Goal: Contribute content: Contribute content

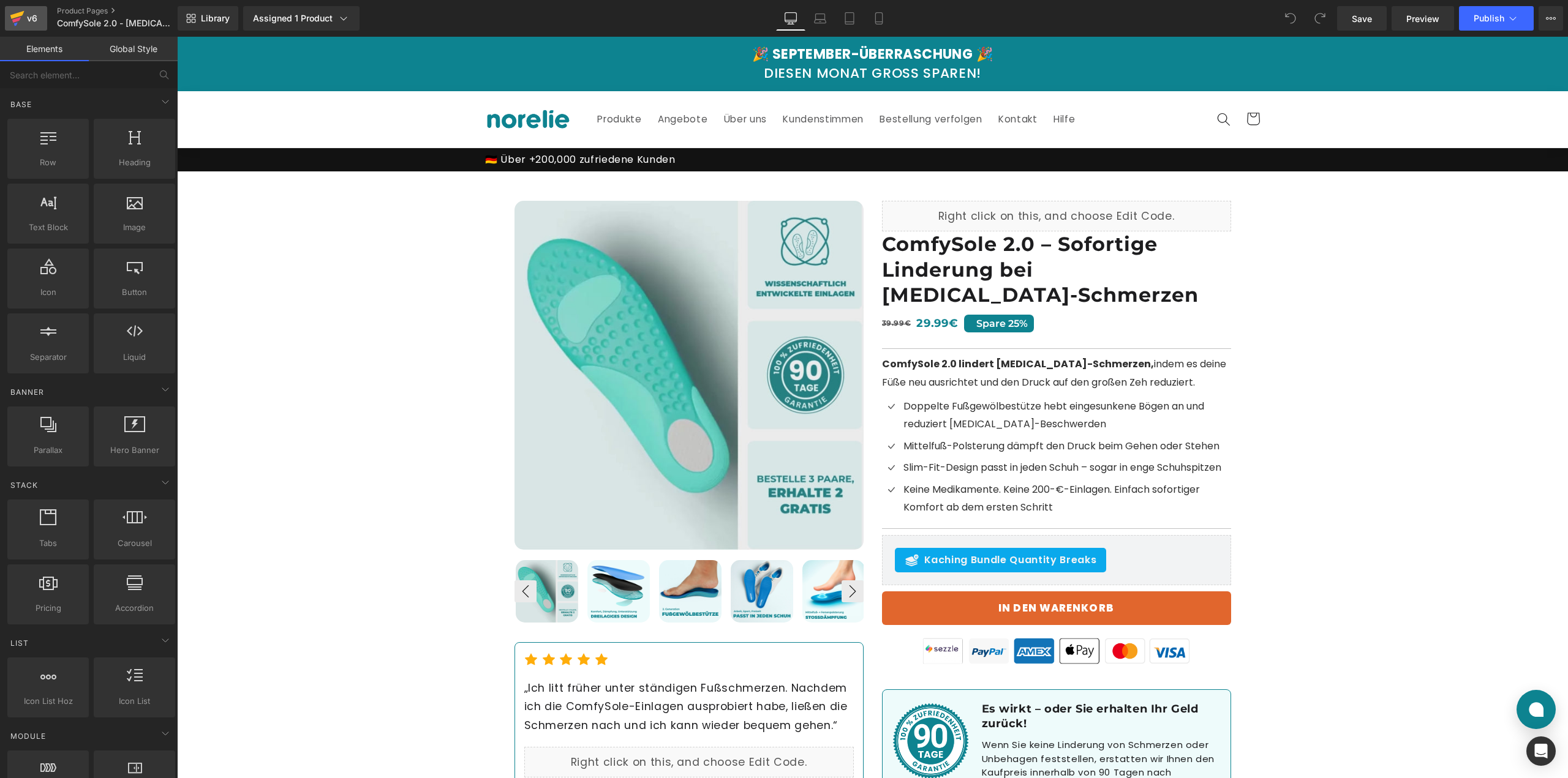
click at [28, 18] on div "v6" at bounding box center [33, 18] width 16 height 16
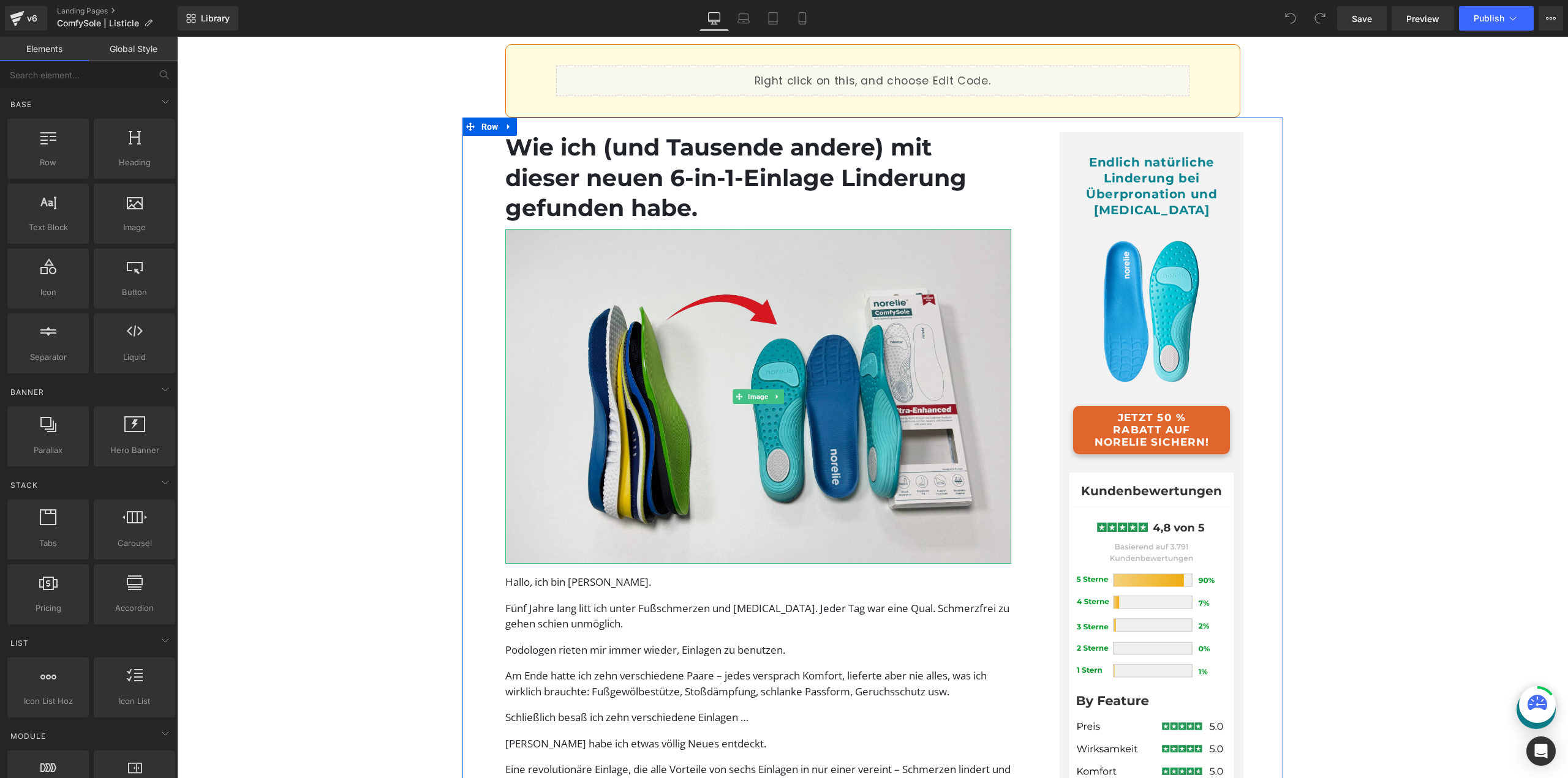
scroll to position [183, 0]
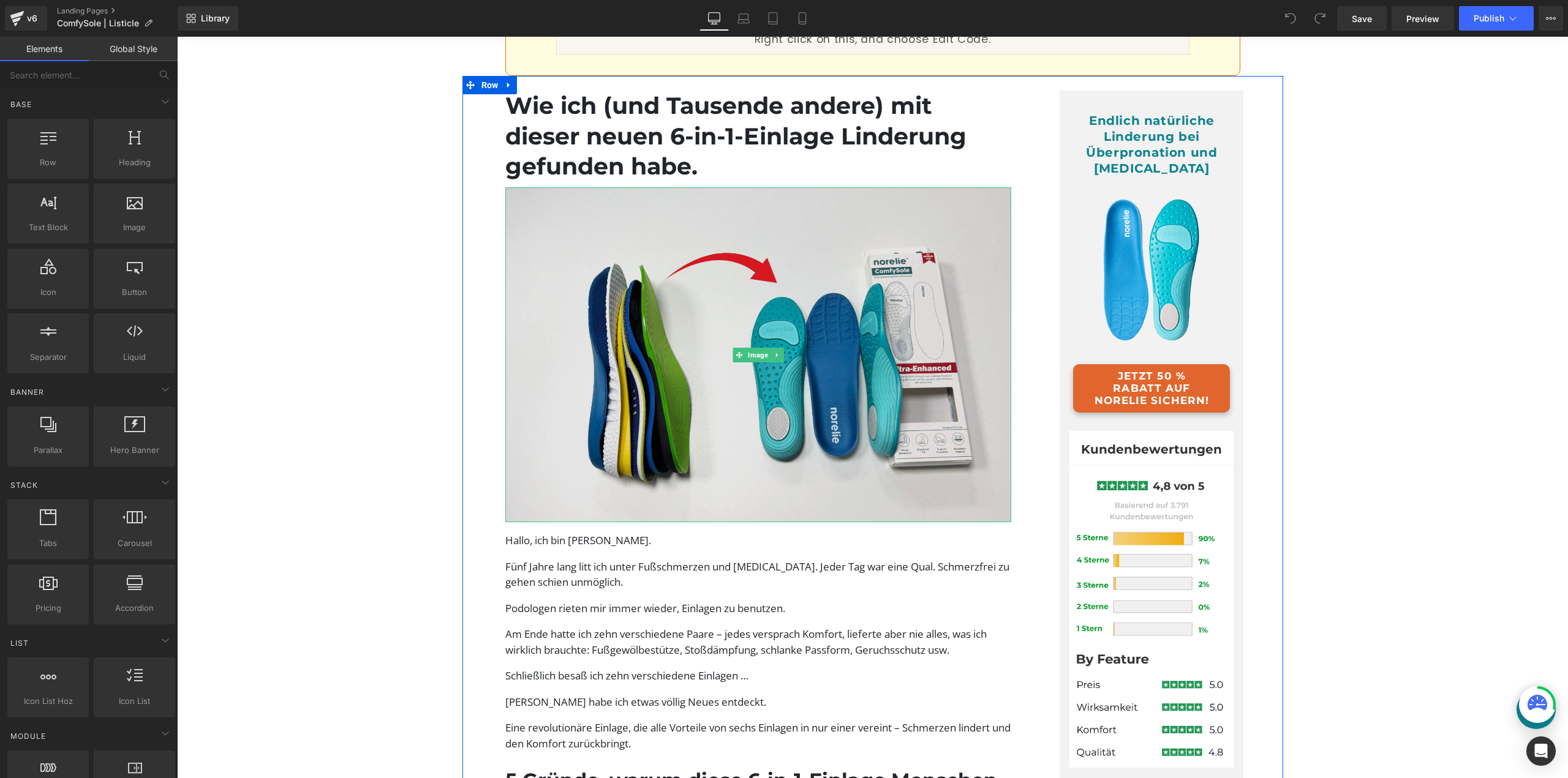
click at [828, 452] on img at bounding box center [759, 355] width 506 height 335
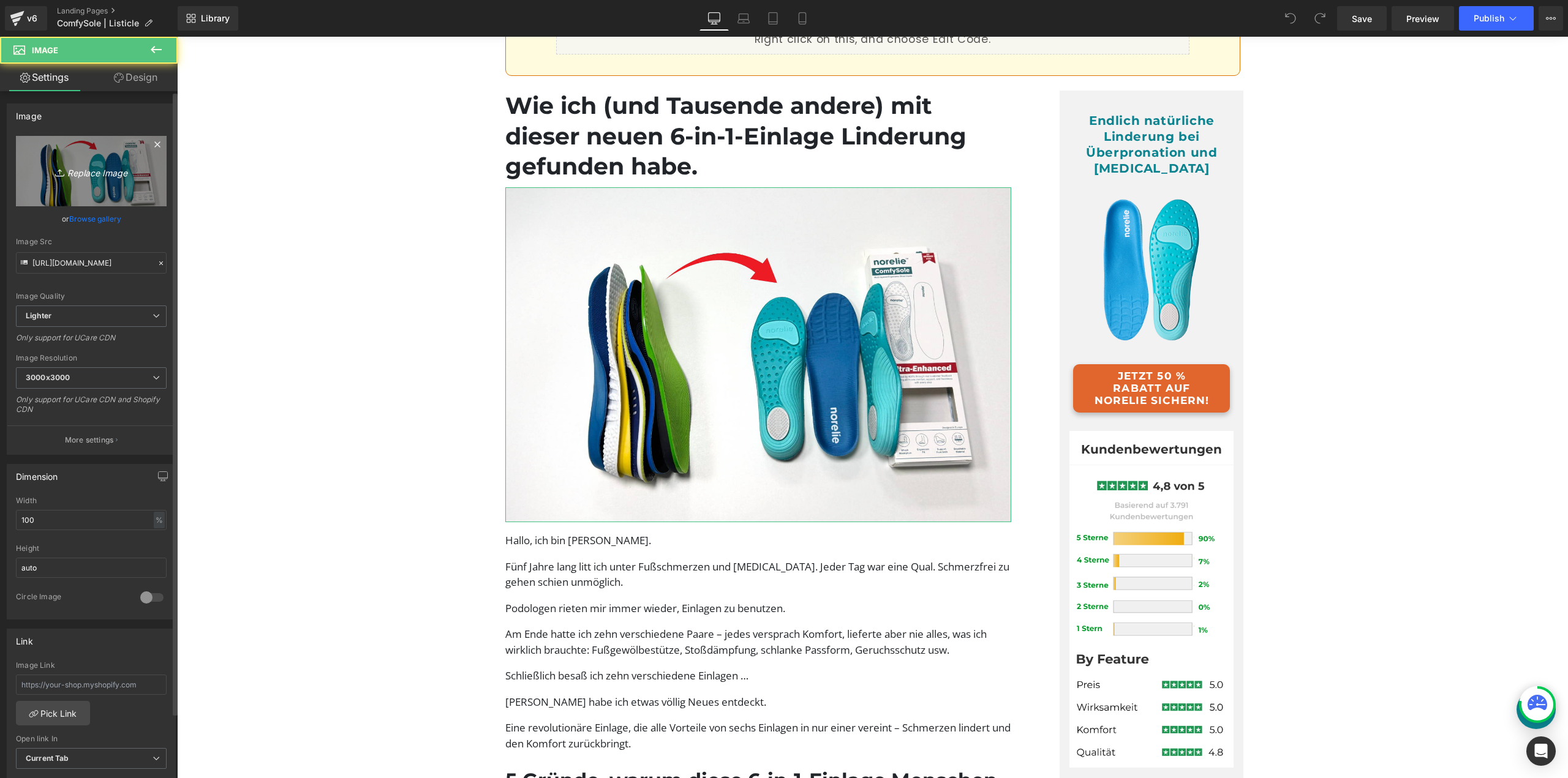
click at [110, 179] on link "Replace Image" at bounding box center [91, 171] width 151 height 70
type input "C:\fakepath\ComfySole Adv (7).jpg"
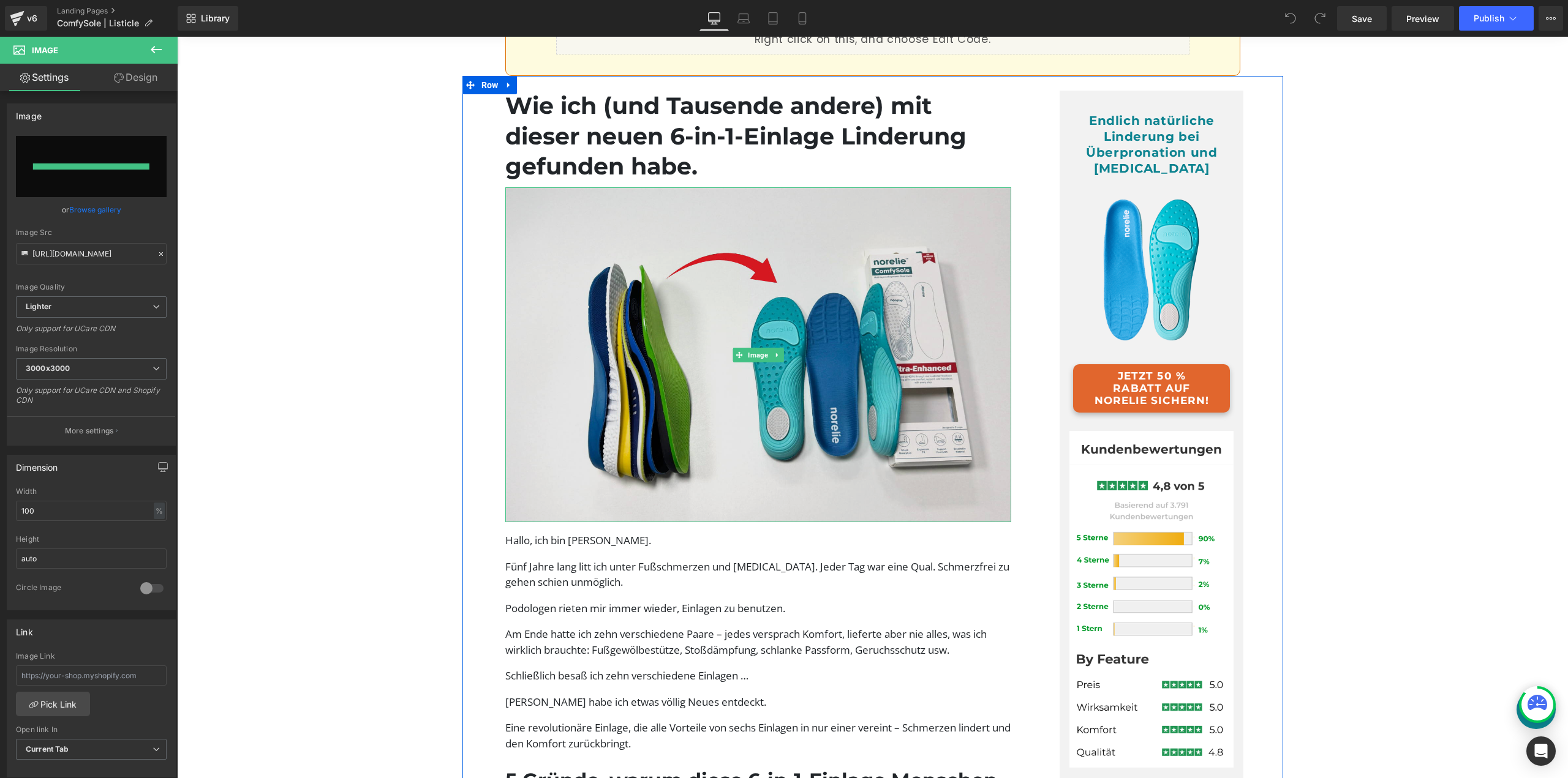
type input "https://ucarecdn.com/87c25531-3337-47aa-b93c-0ca0d3e8230d/-/format/auto/-/previ…"
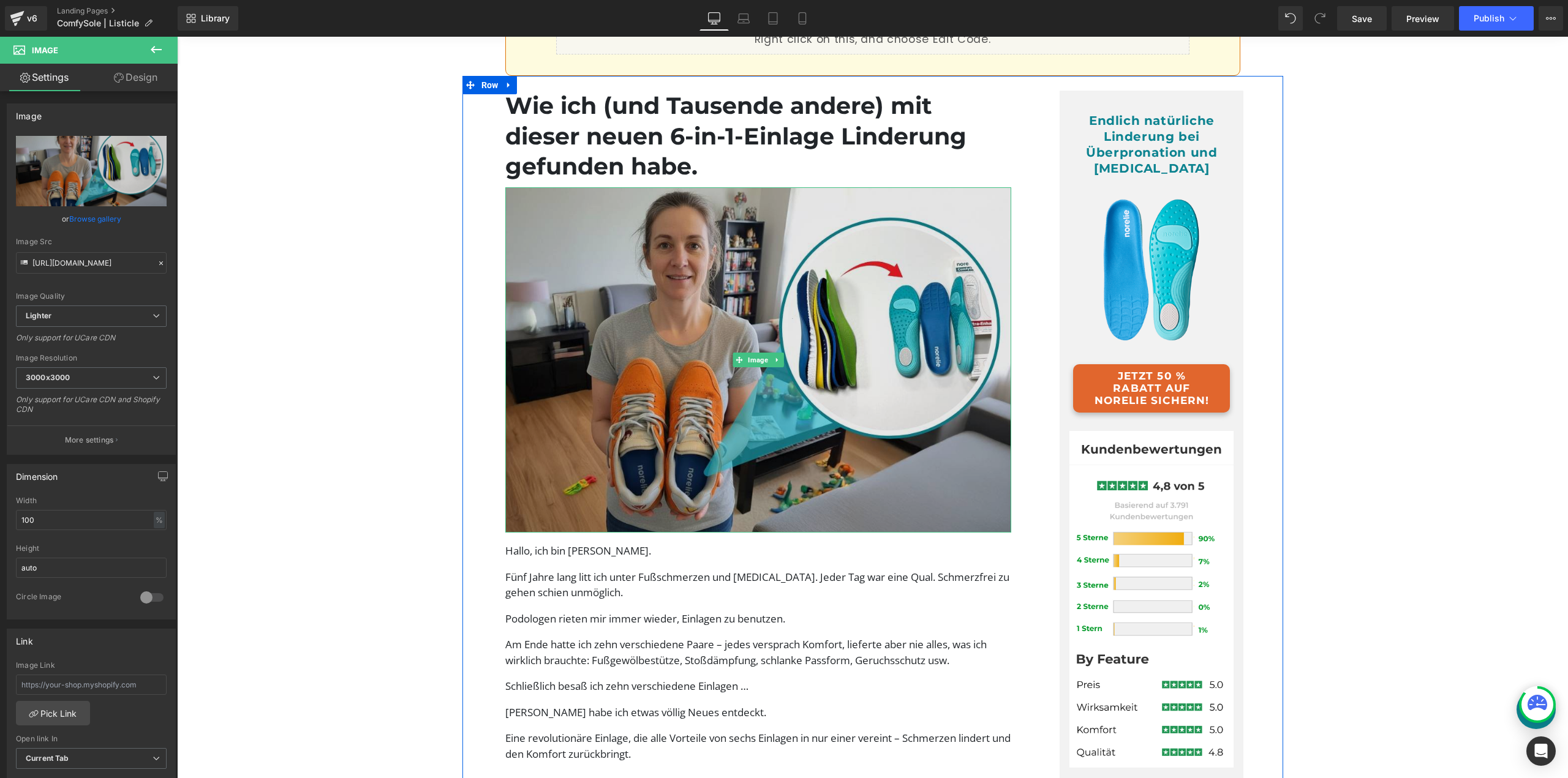
click at [828, 433] on img at bounding box center [759, 360] width 506 height 345
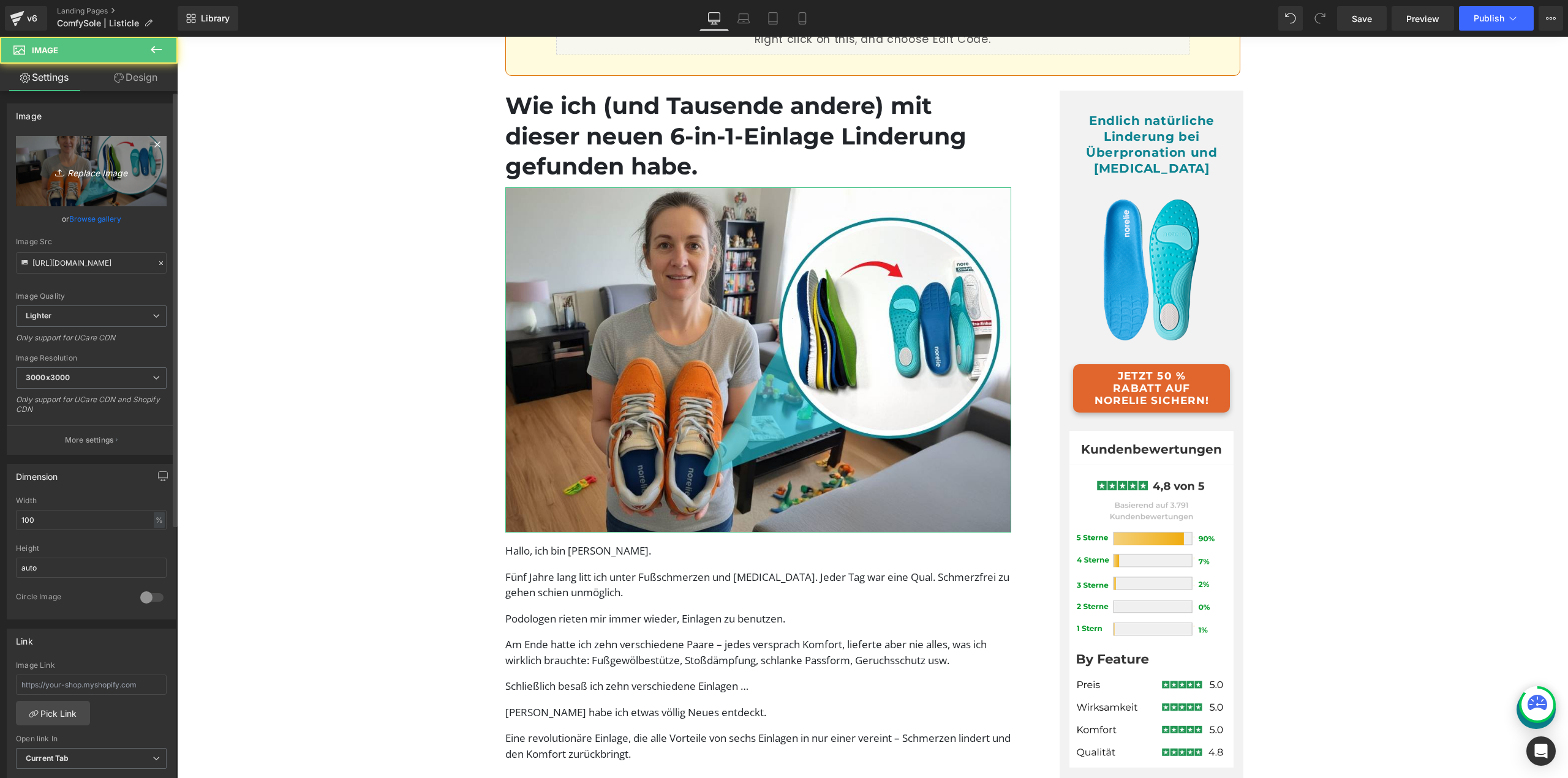
click at [123, 188] on link "Replace Image" at bounding box center [91, 171] width 151 height 70
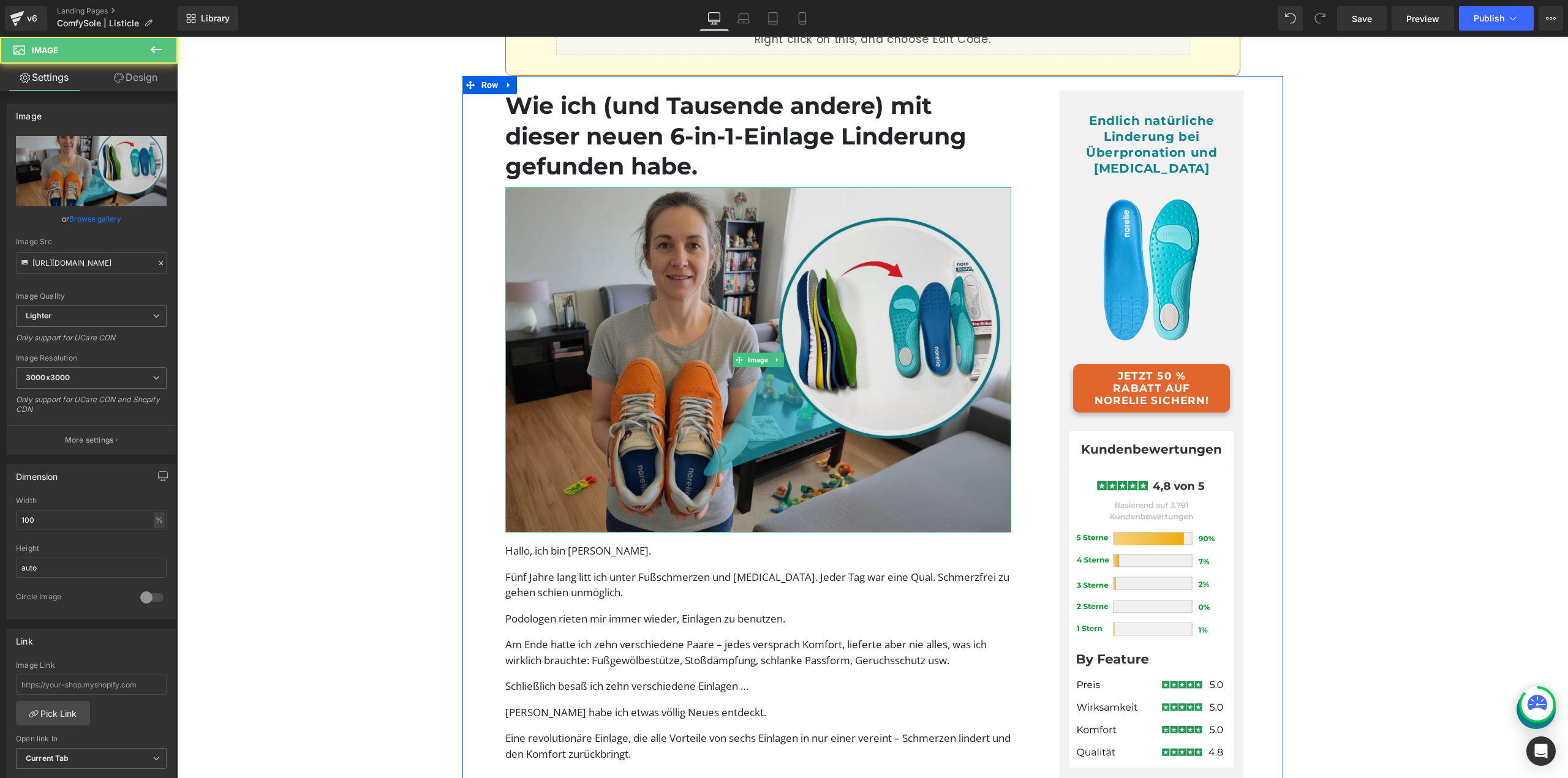
click at [715, 340] on img at bounding box center [759, 360] width 506 height 345
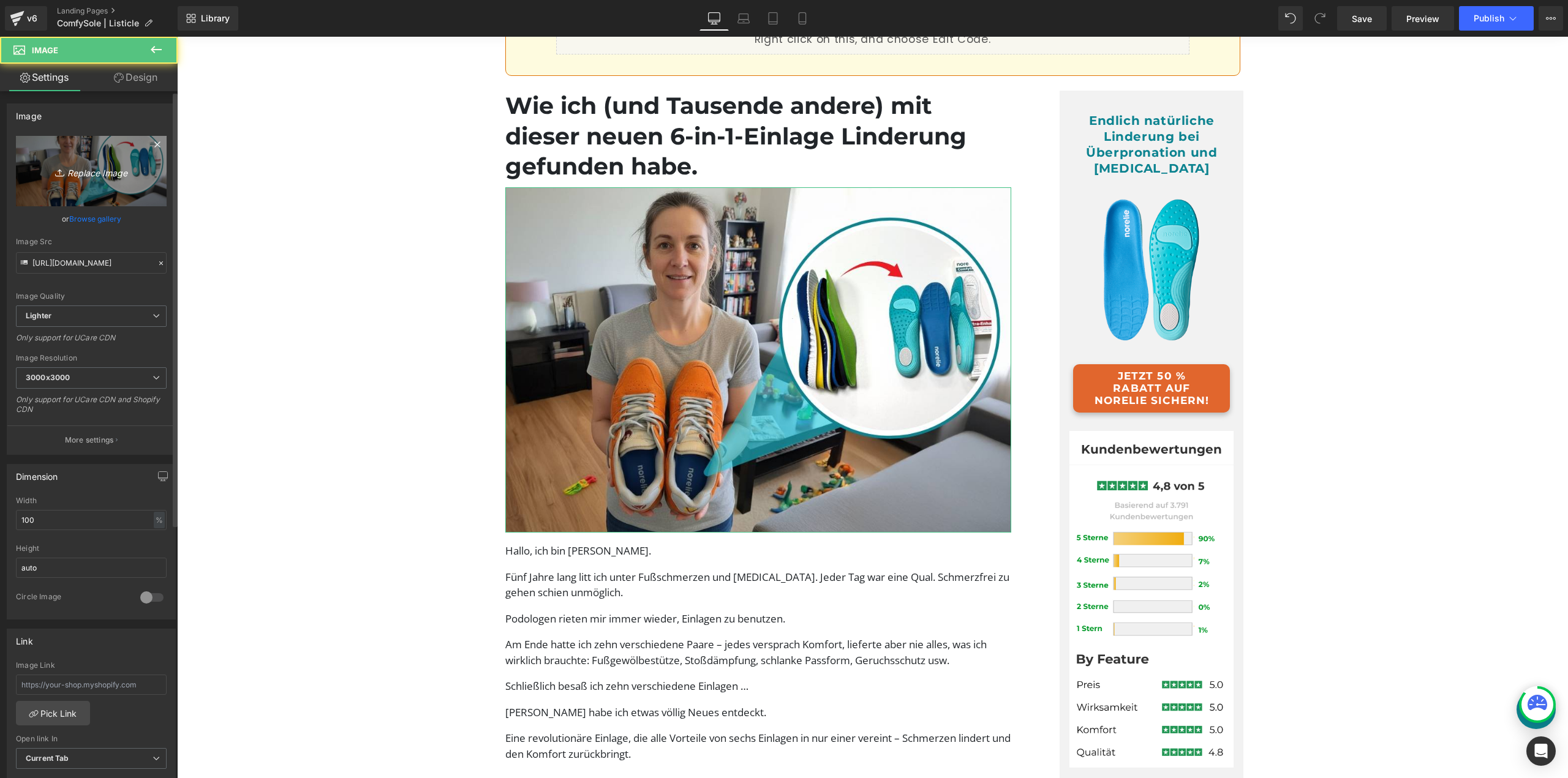
click at [100, 172] on icon "Replace Image" at bounding box center [91, 171] width 98 height 16
type input "C:\fakepath\ComfySole Adv (8).jpg"
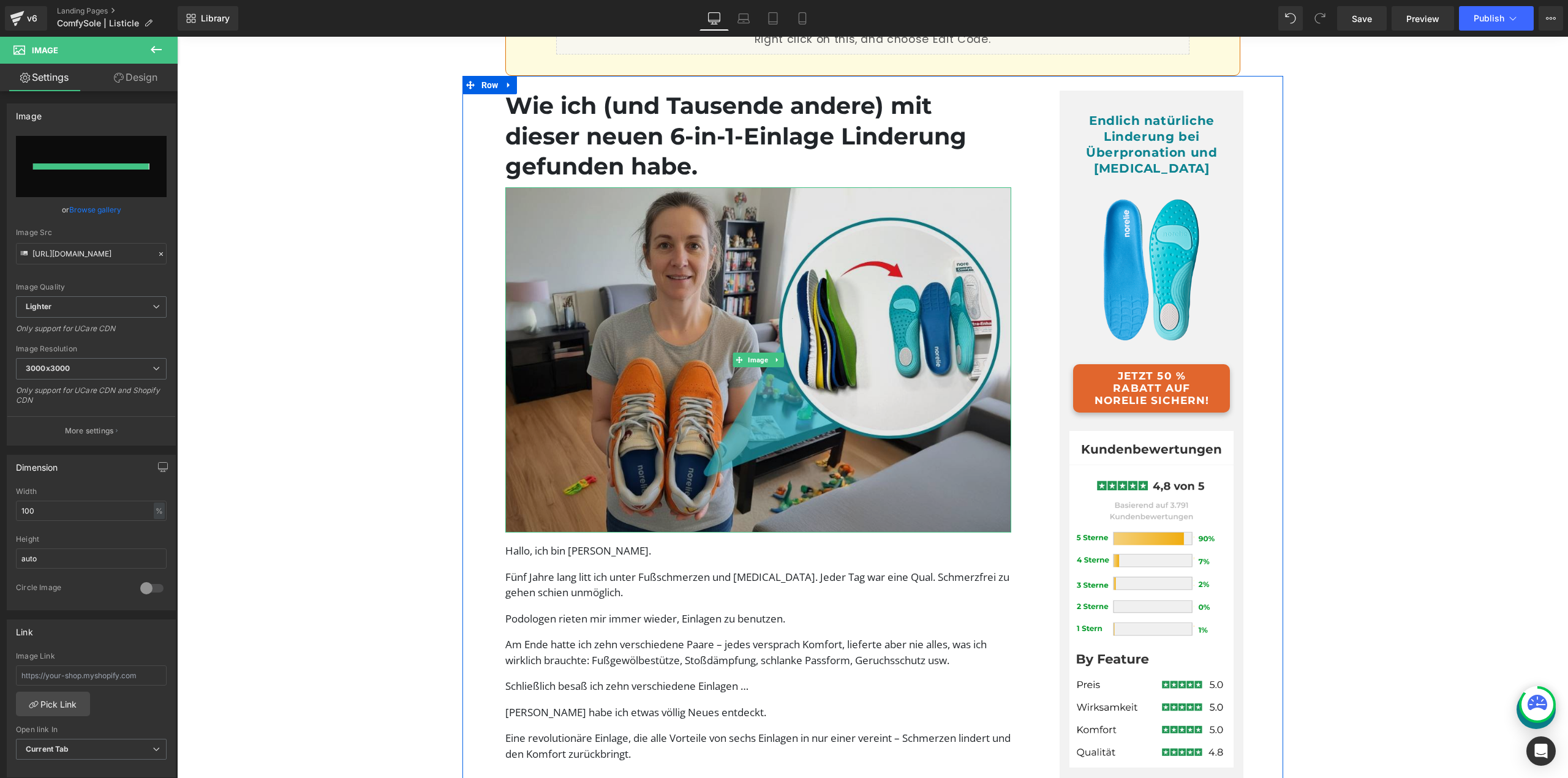
type input "https://ucarecdn.com/11a6bc4f-fc28-4c82-9943-ea7e09d81636/-/format/auto/-/previ…"
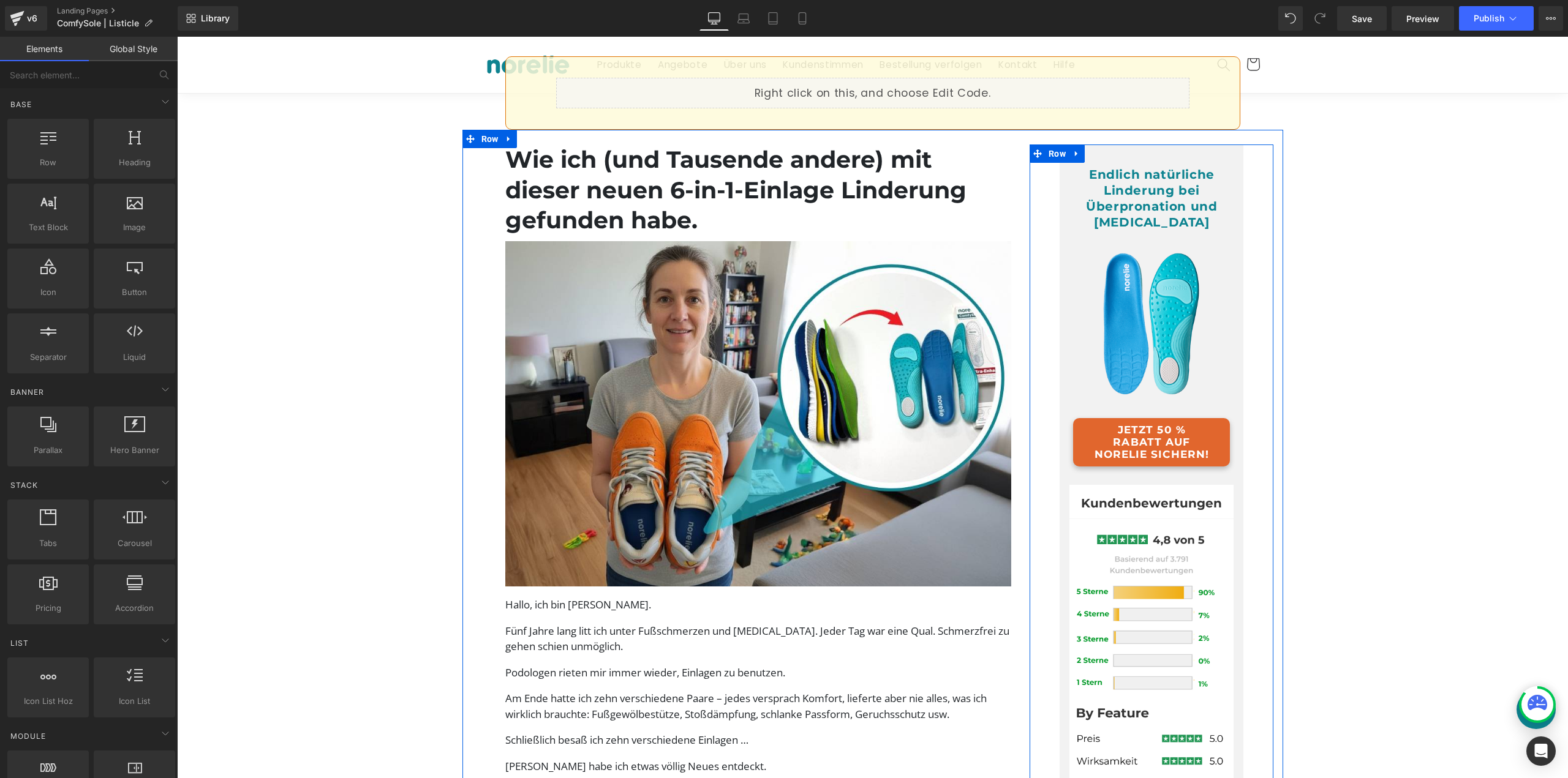
scroll to position [122, 0]
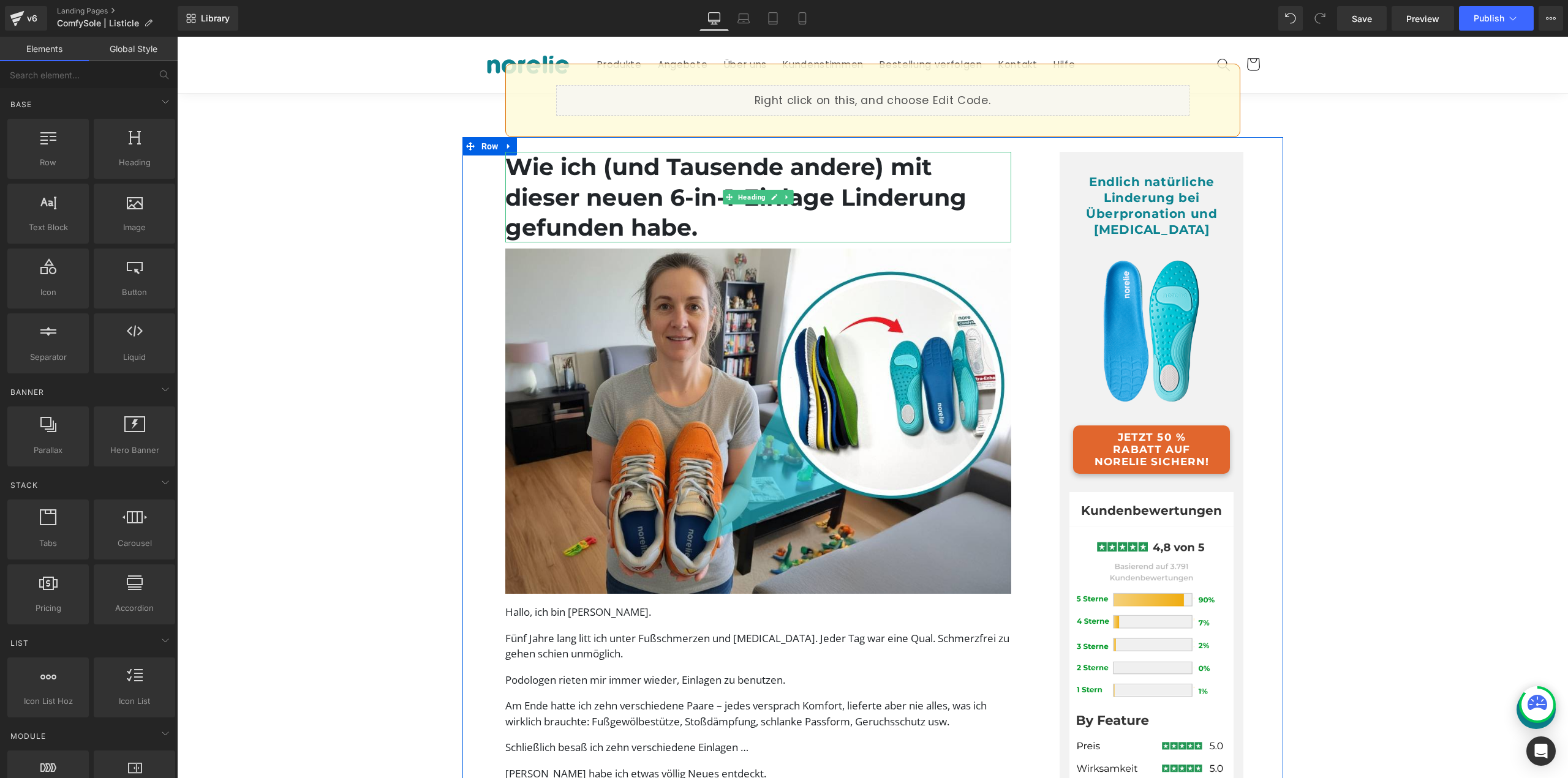
click at [682, 215] on h1 "Wie ich (und Tausende andere) mit dieser neuen 6-in-1-Einlage Linderung gefunde…" at bounding box center [759, 198] width 506 height 91
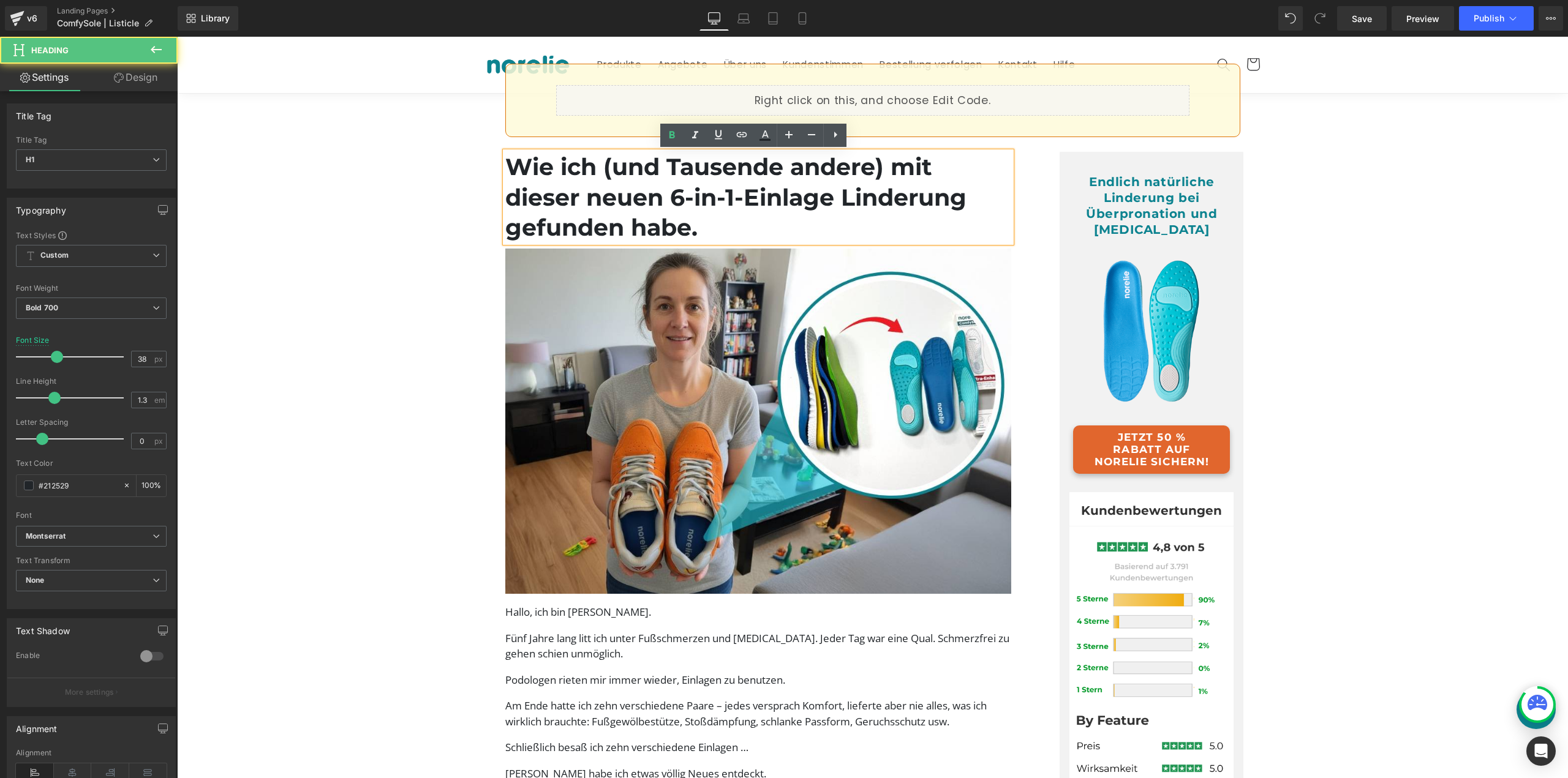
click at [576, 155] on h1 "Wie ich (und Tausende andere) mit dieser neuen 6-in-1-Einlage Linderung gefunde…" at bounding box center [759, 198] width 506 height 91
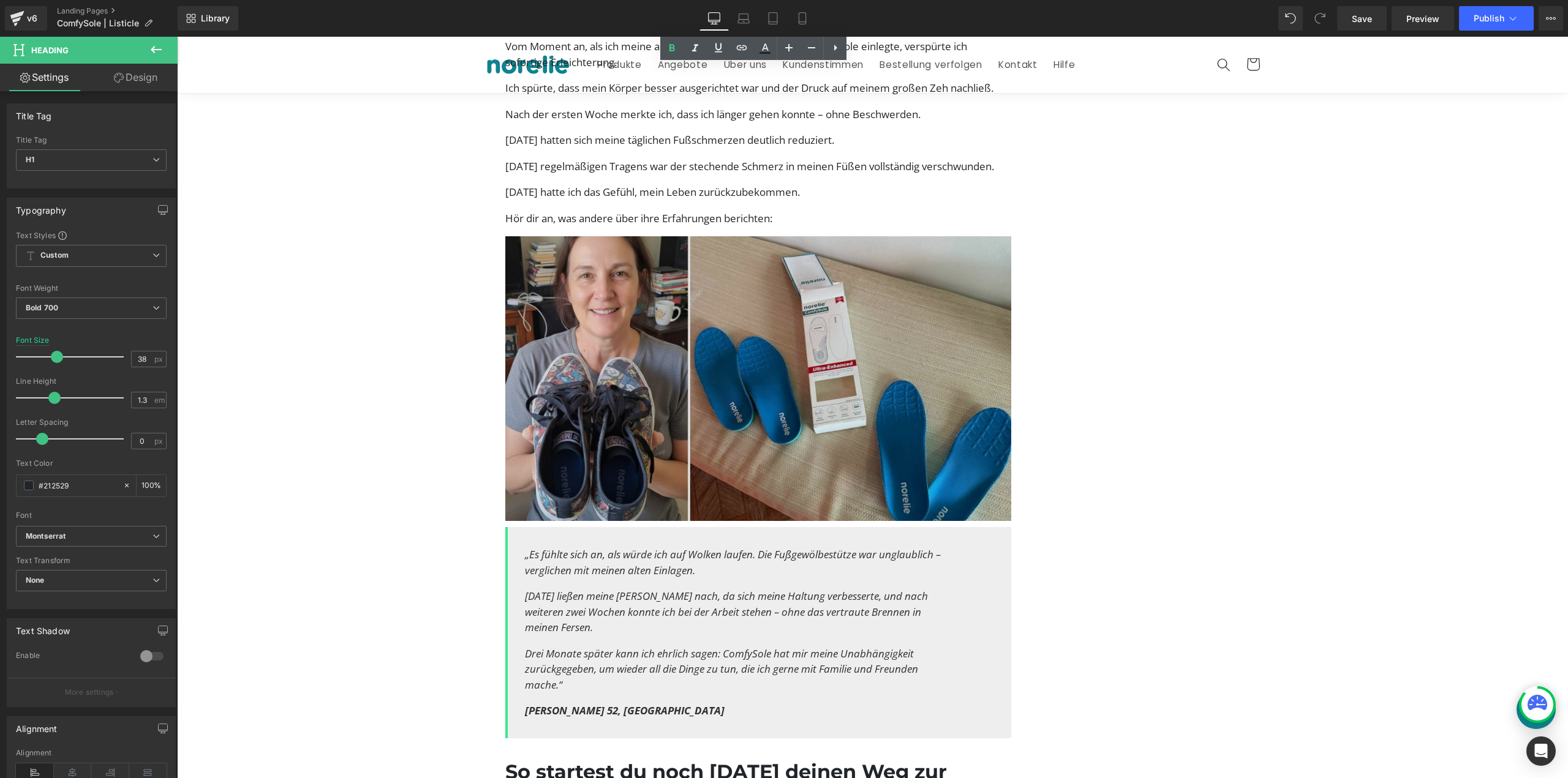
scroll to position [4041, 0]
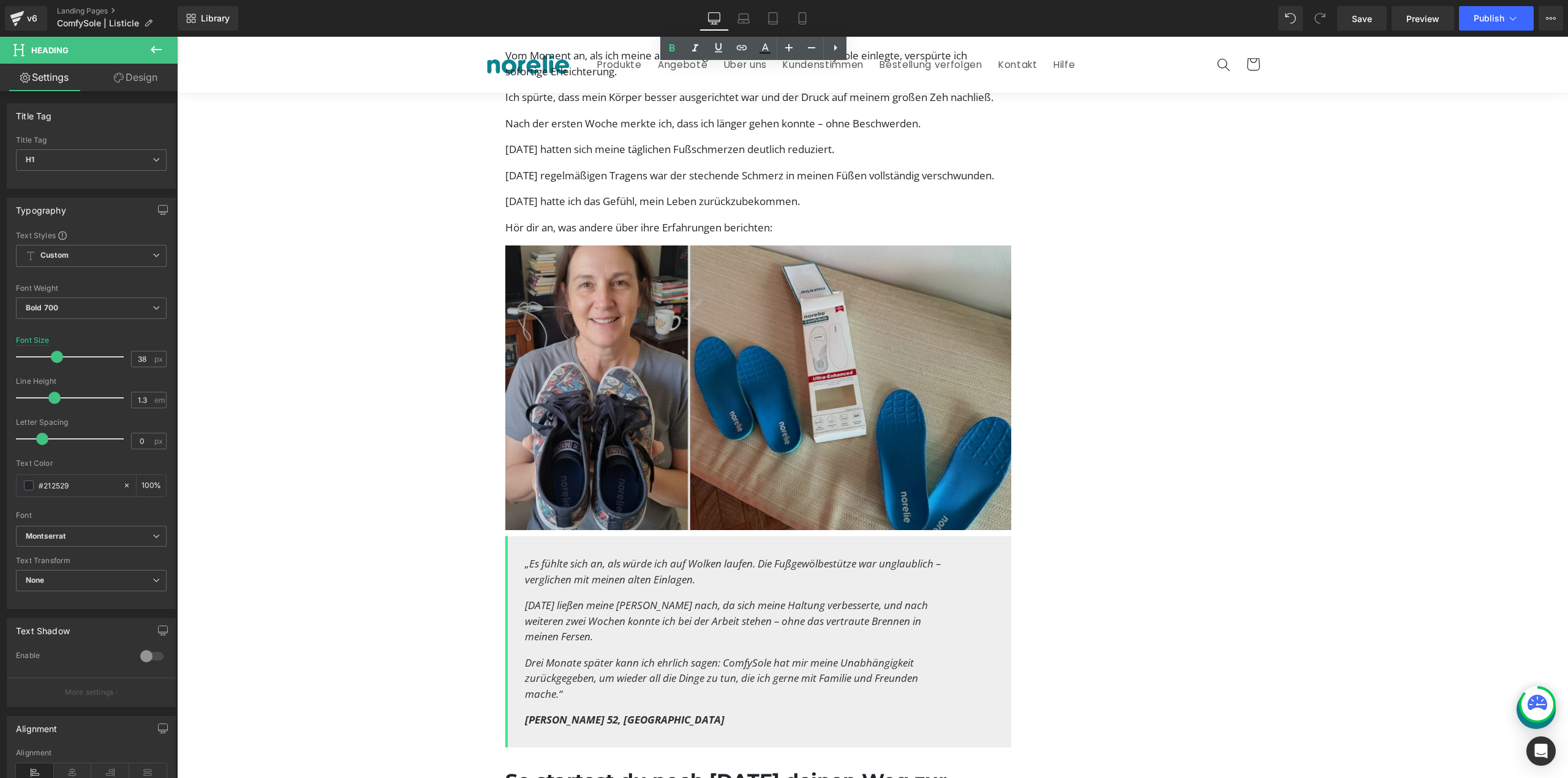
click at [683, 402] on img at bounding box center [759, 388] width 506 height 285
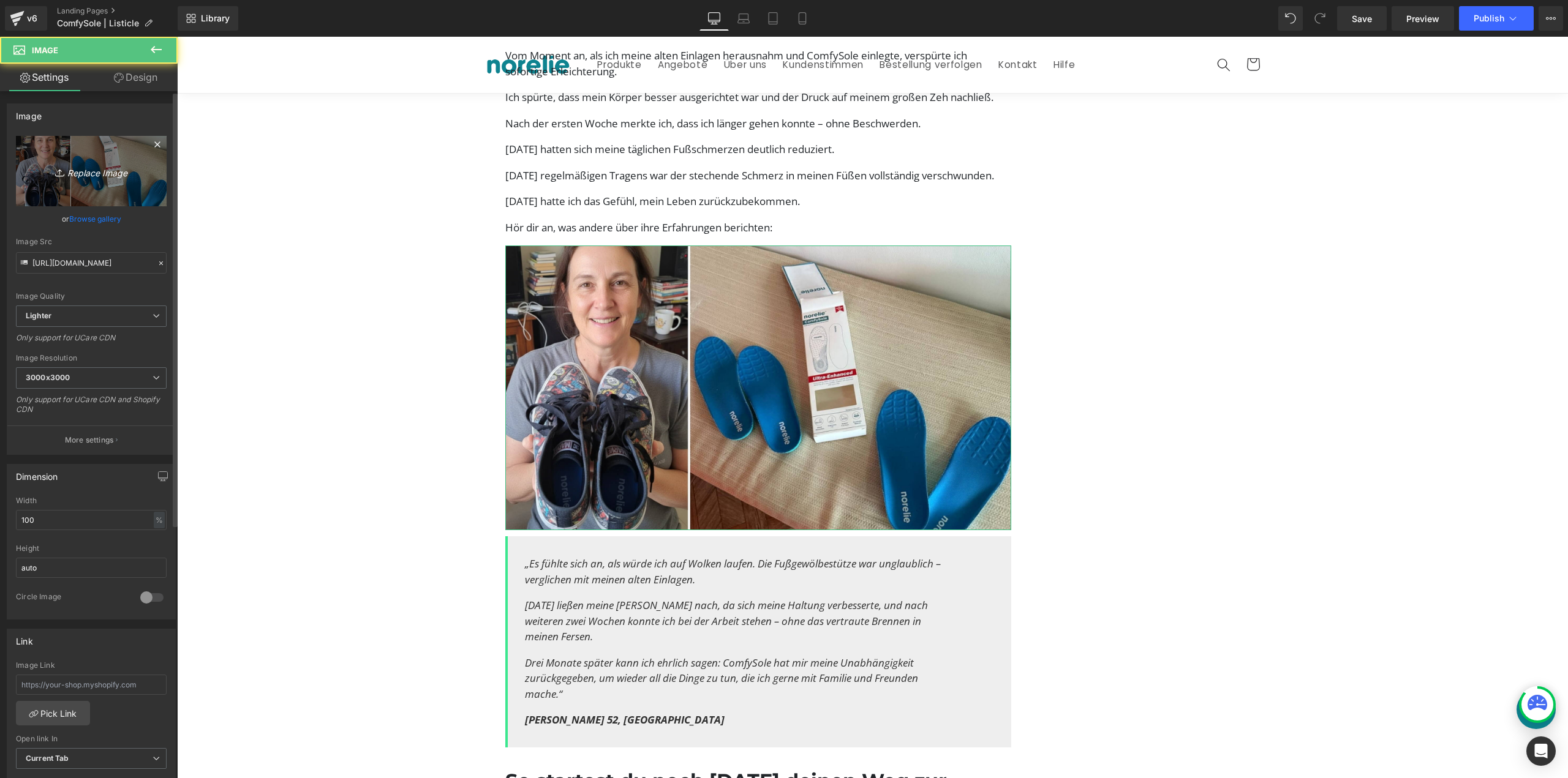
click at [98, 185] on link "Replace Image" at bounding box center [91, 171] width 151 height 70
type input "C:\fakepath\ComfySole Unboxing (2).jpg"
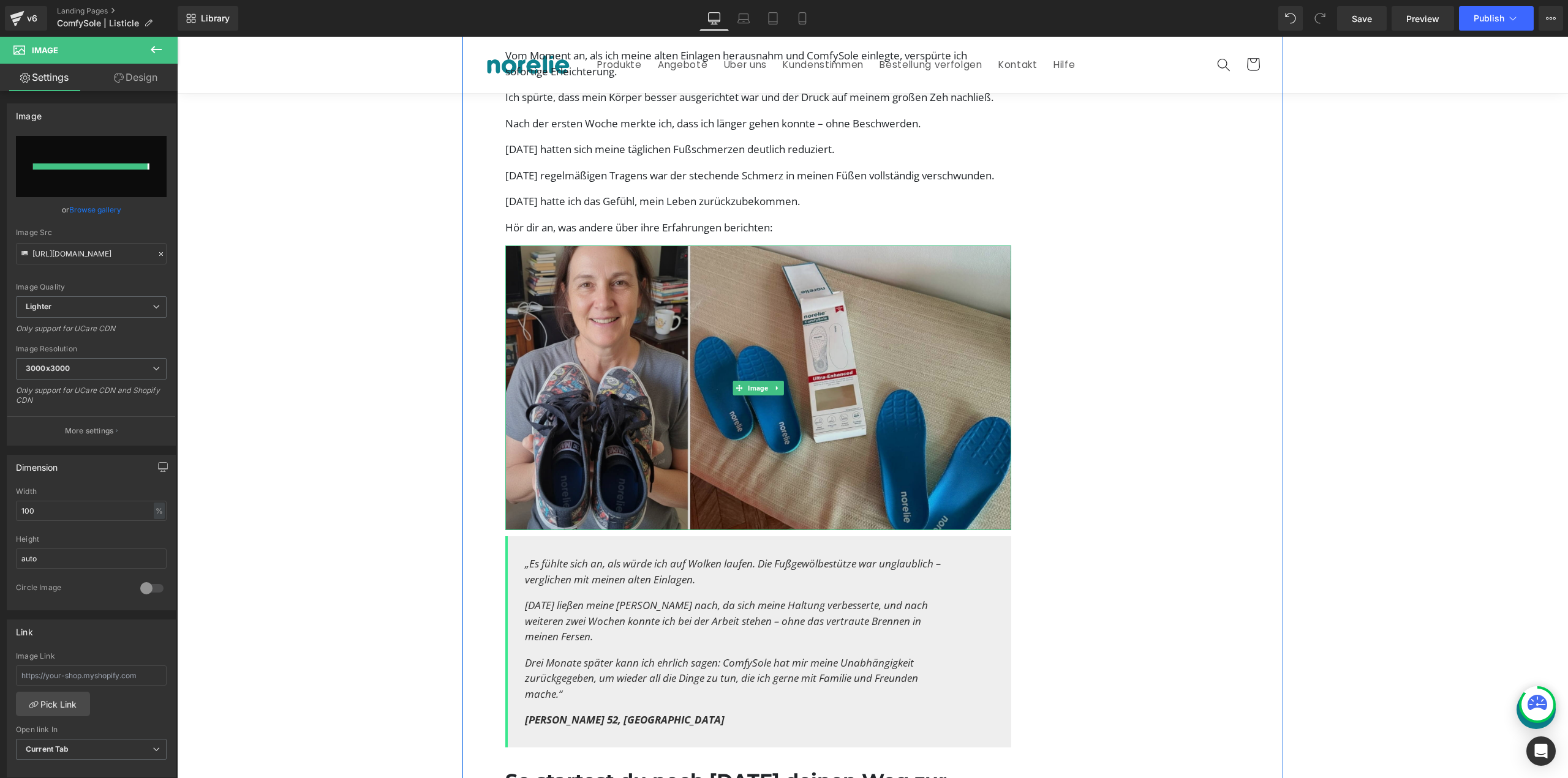
type input "https://ucarecdn.com/903d8c98-4569-457e-9a2c-34fea2d955b3/-/format/auto/-/previ…"
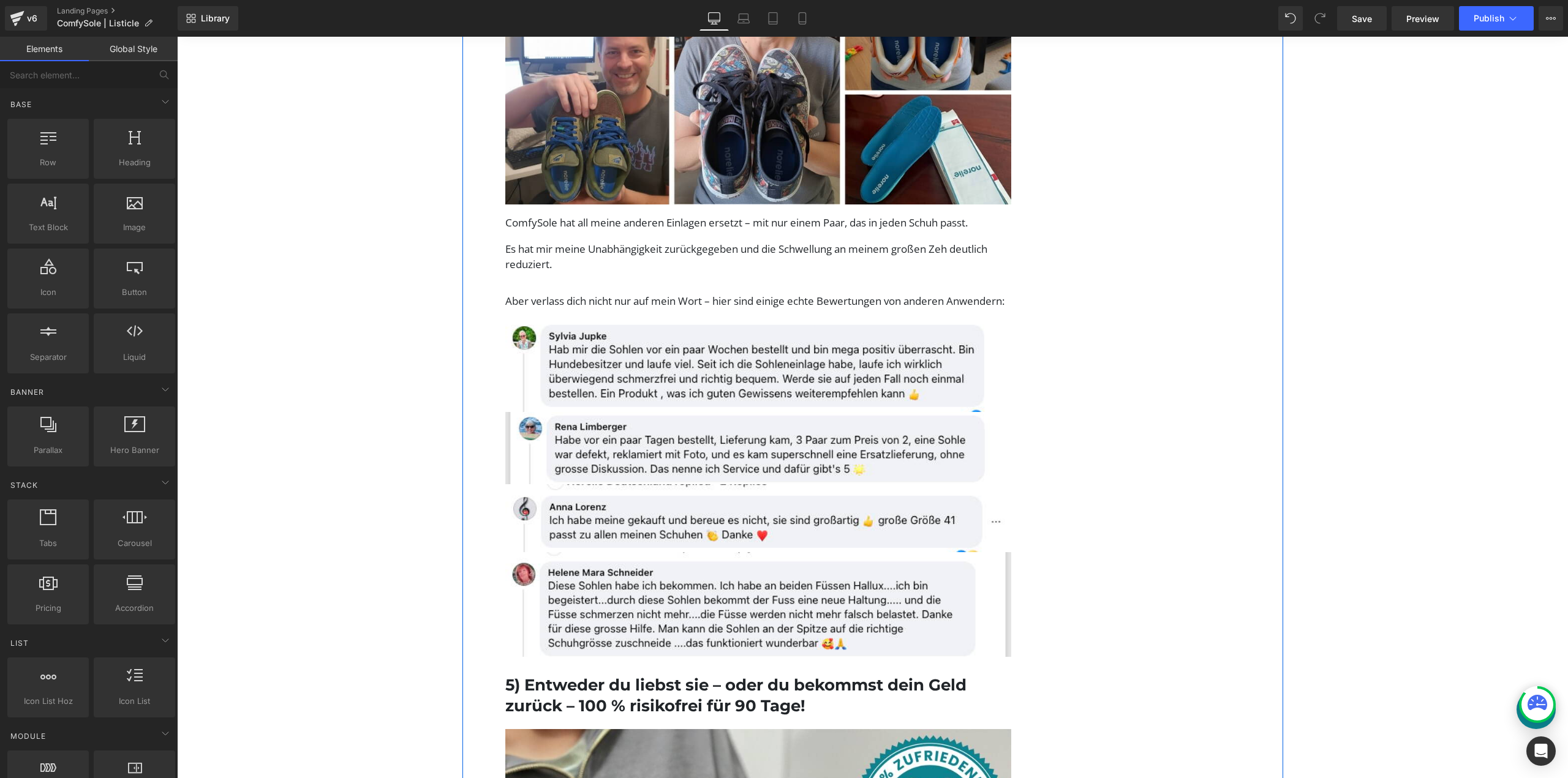
scroll to position [2388, 0]
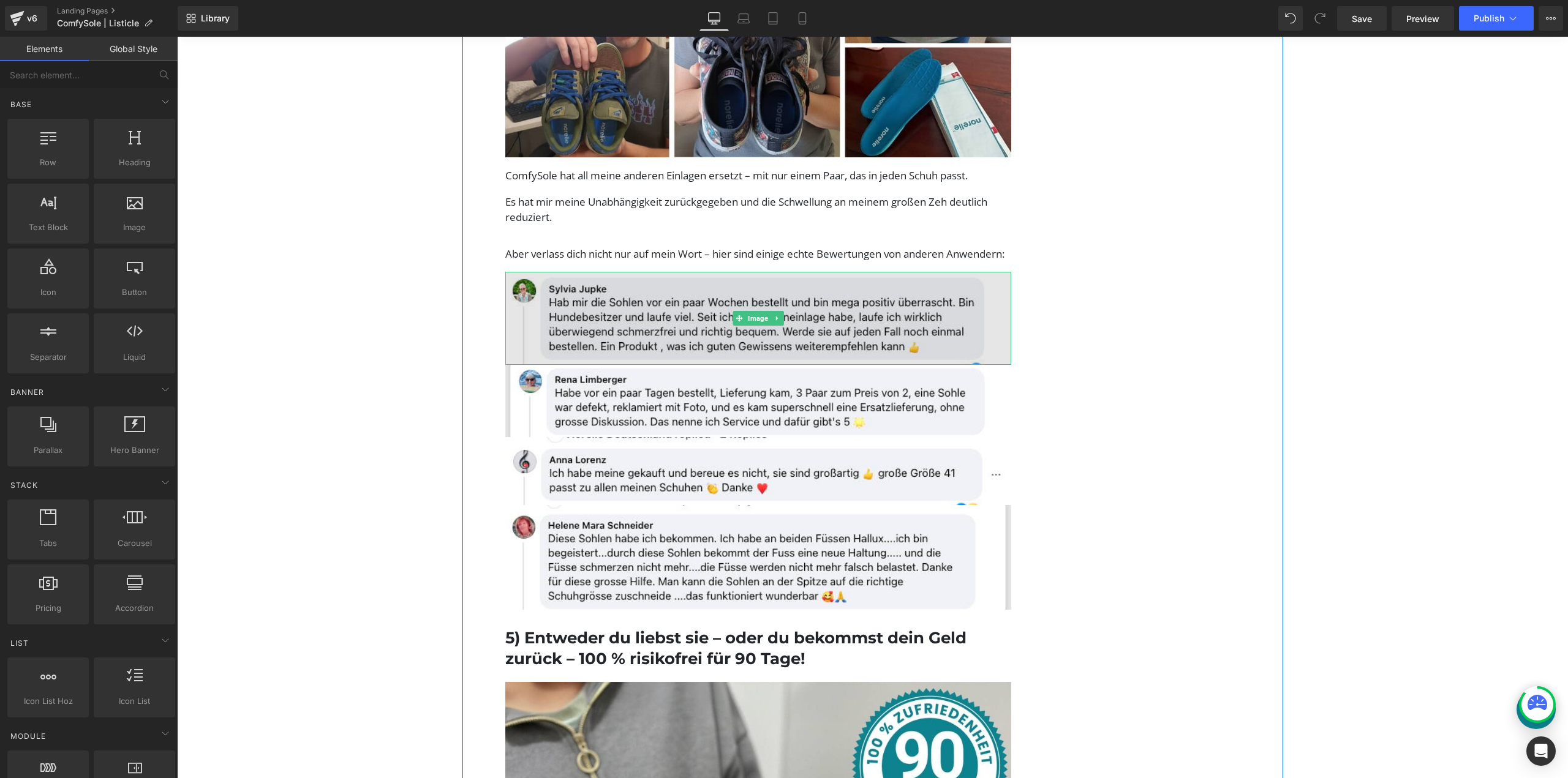
click at [839, 365] on img at bounding box center [759, 318] width 506 height 93
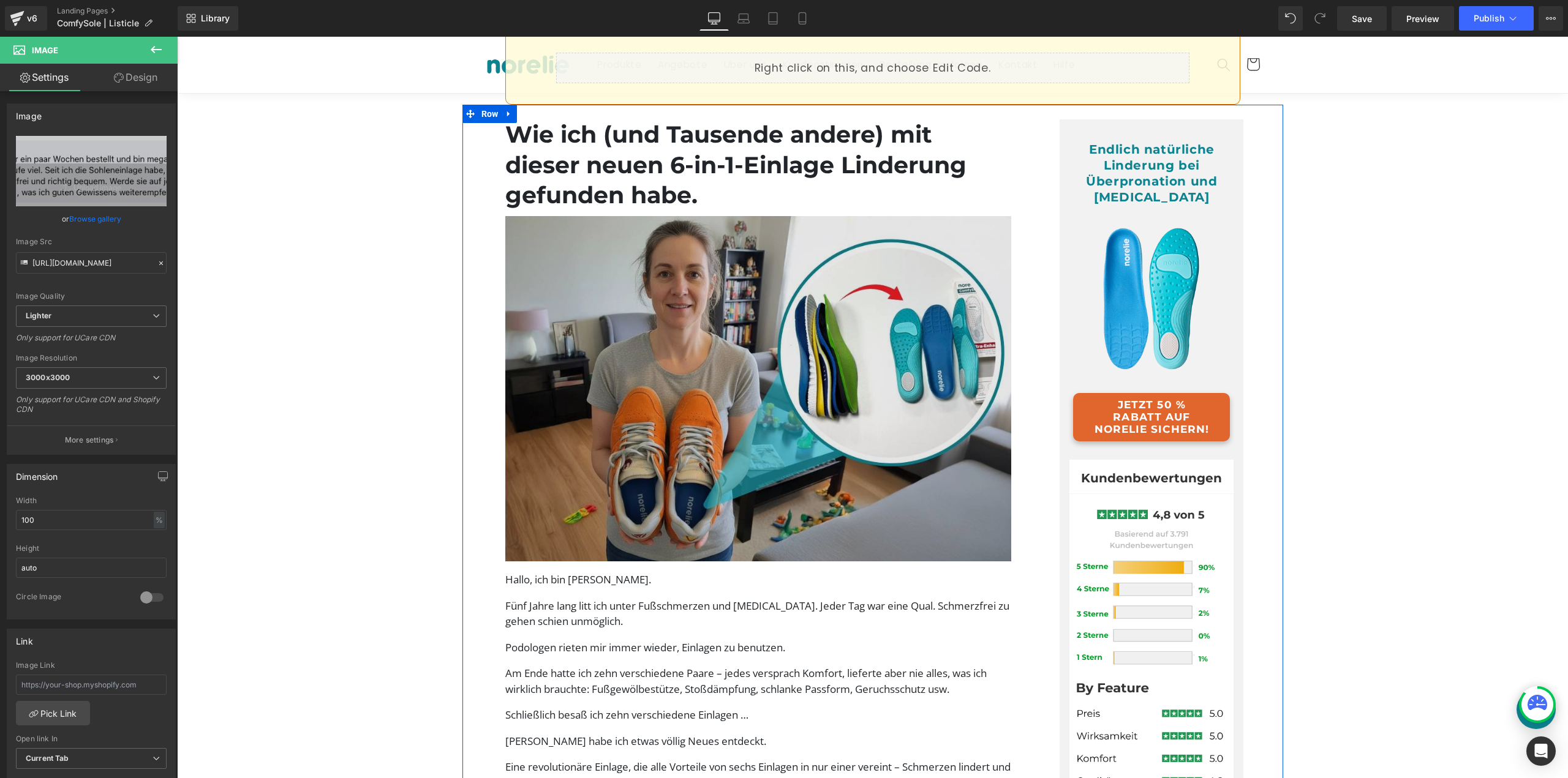
scroll to position [0, 0]
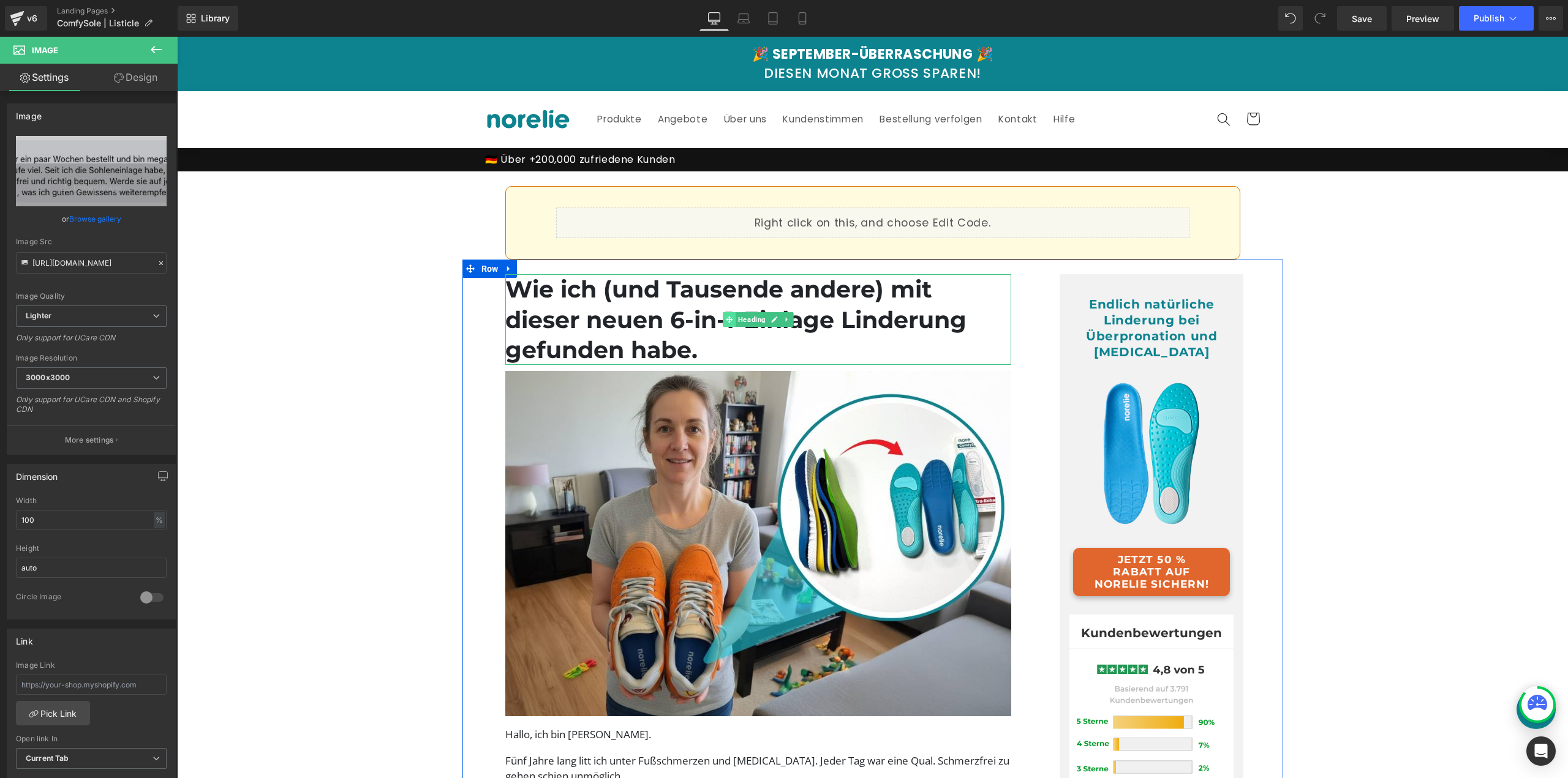
click at [723, 319] on span at bounding box center [729, 319] width 13 height 15
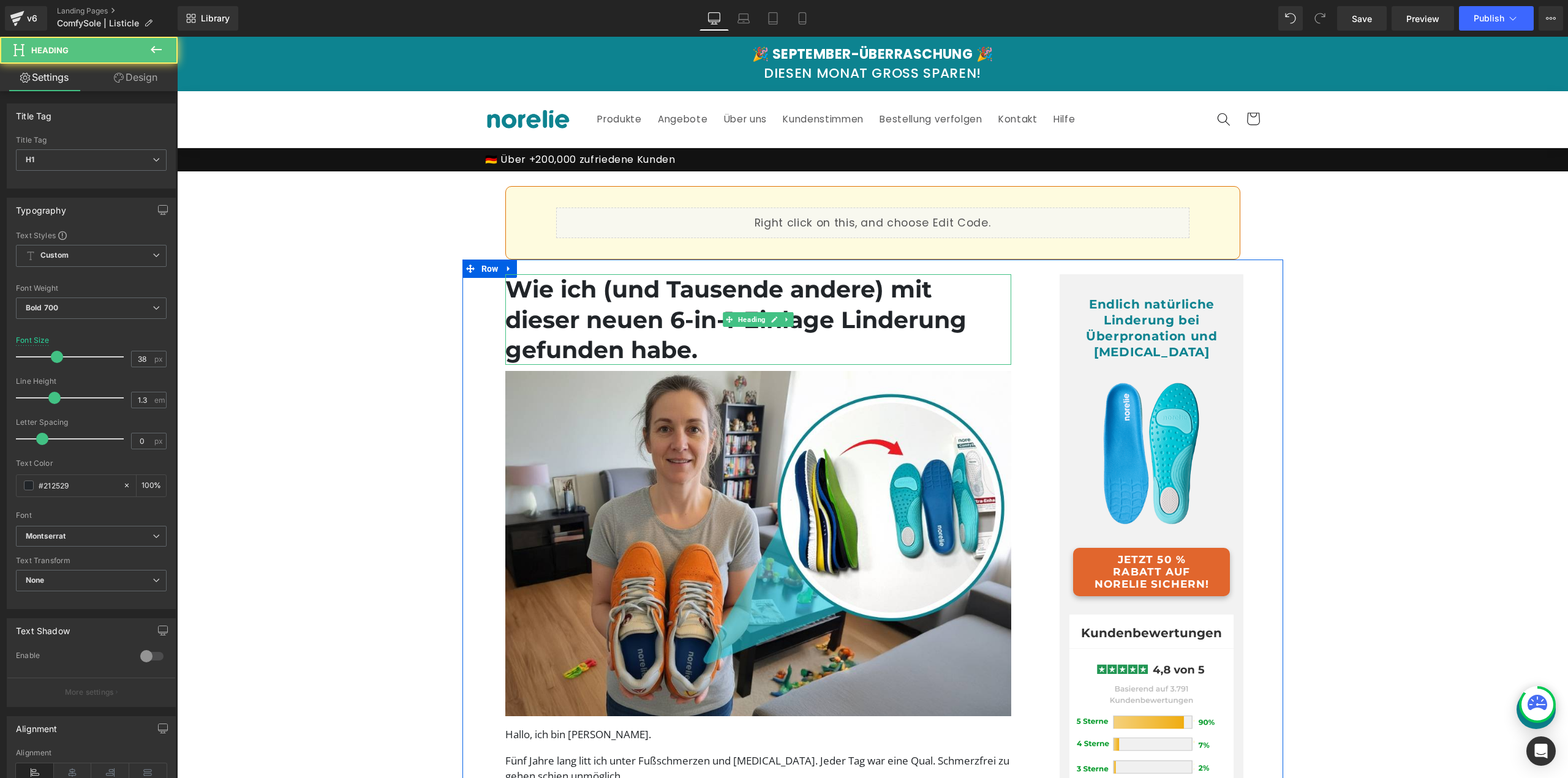
click at [657, 317] on h1 "Wie ich (und Tausende andere) mit dieser neuen 6-in-1-Einlage Linderung gefunde…" at bounding box center [759, 320] width 506 height 91
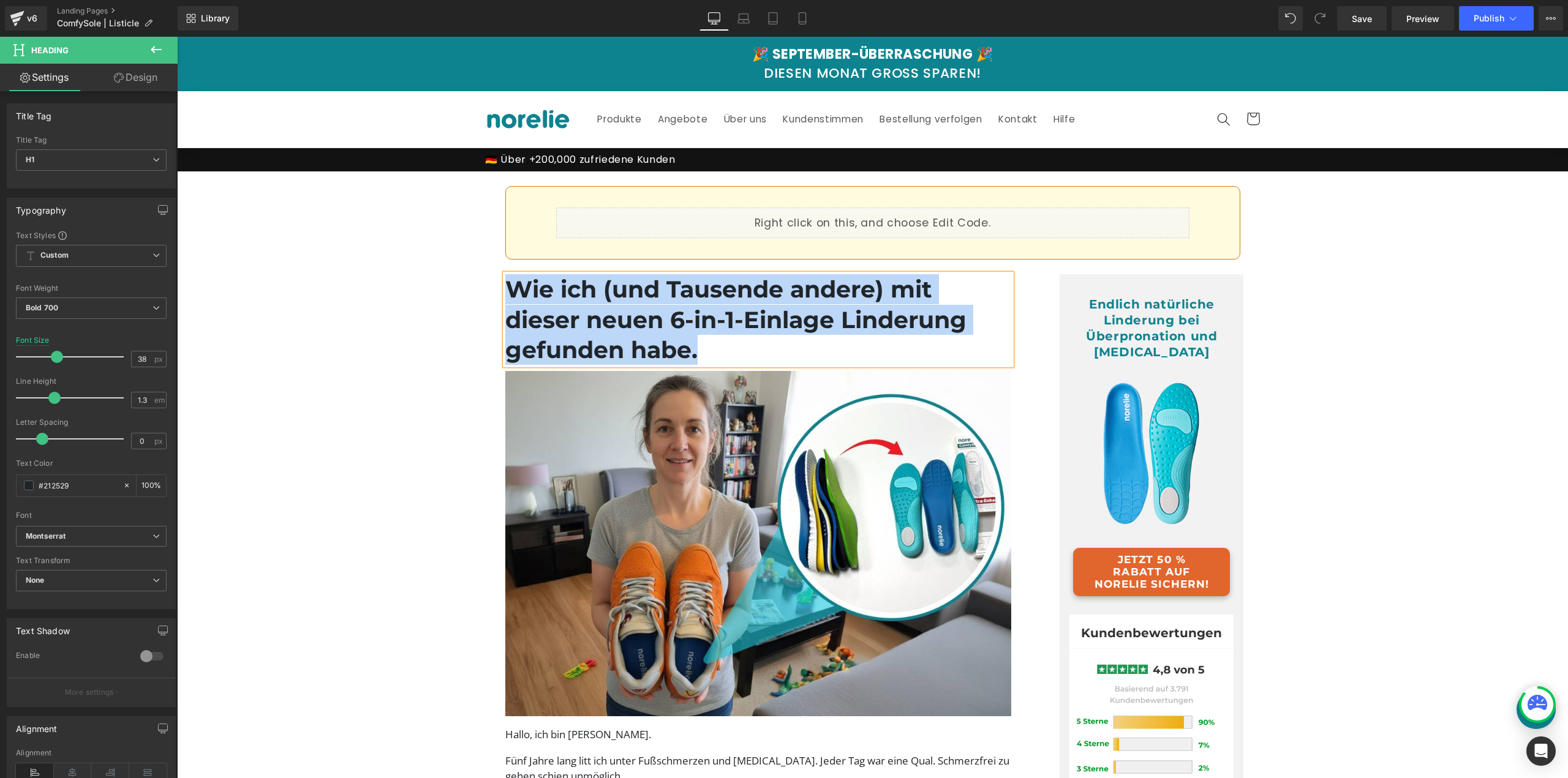
paste div
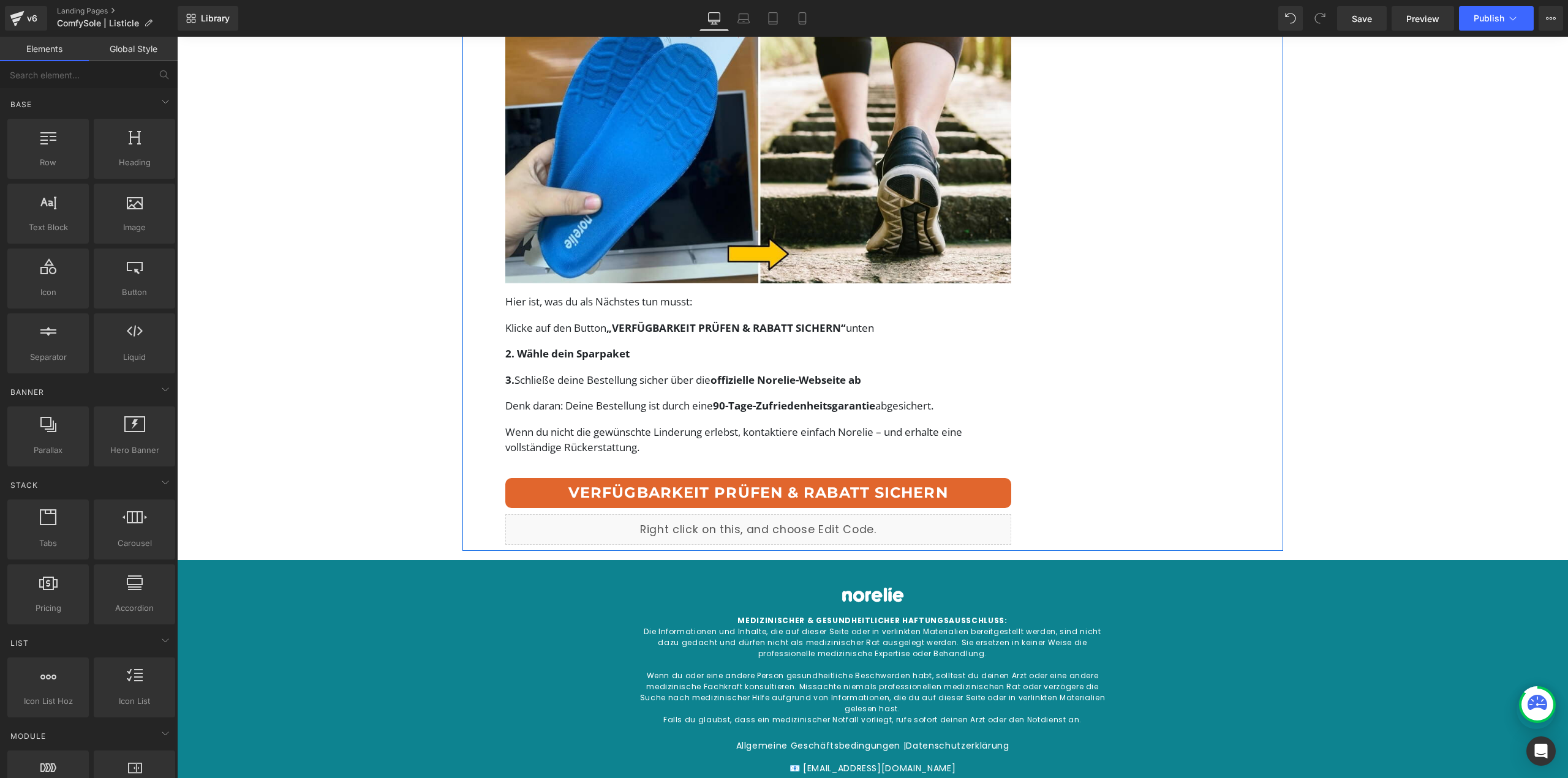
scroll to position [5266, 0]
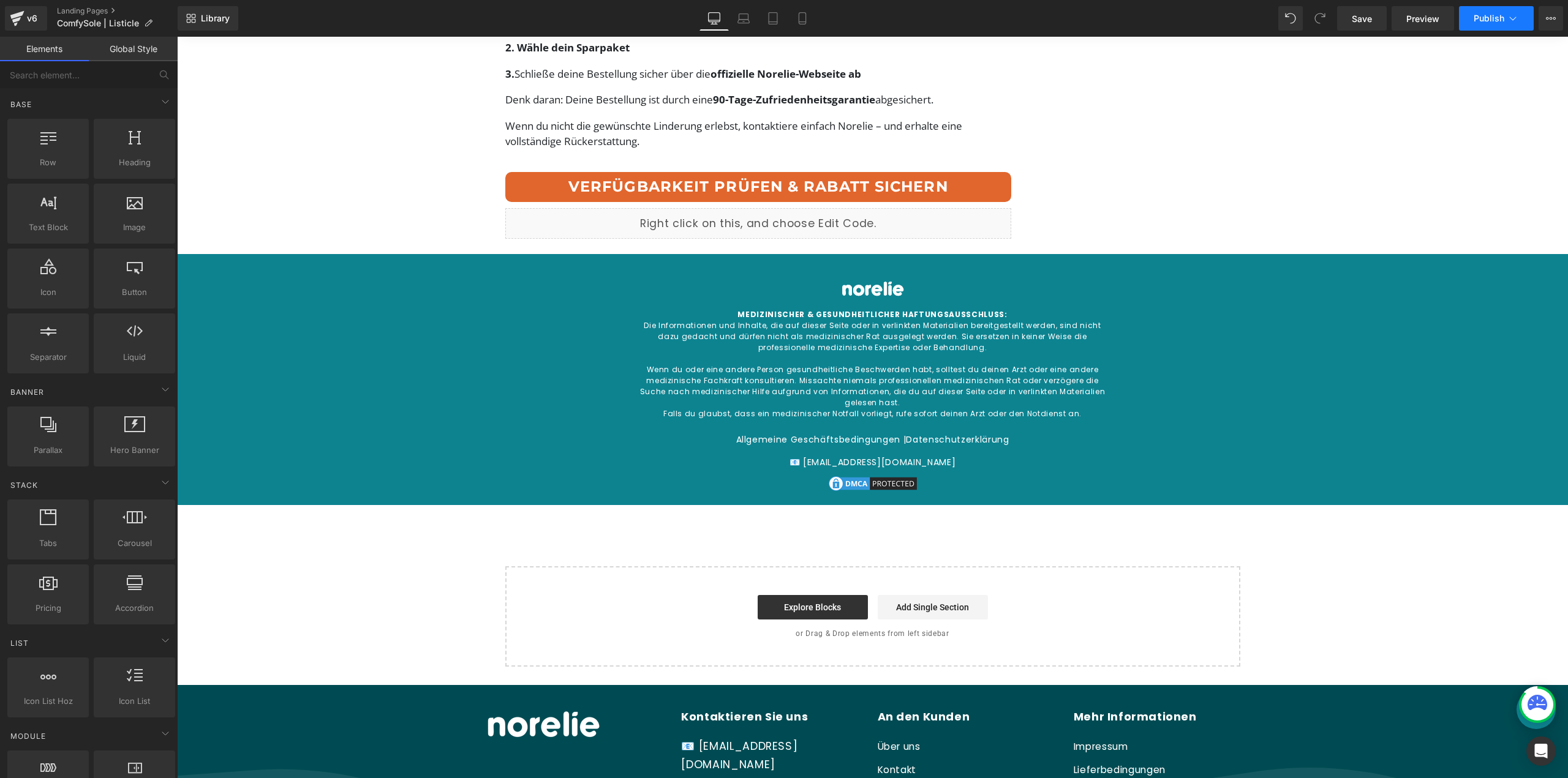
click at [1479, 13] on span "Publish" at bounding box center [1489, 18] width 30 height 10
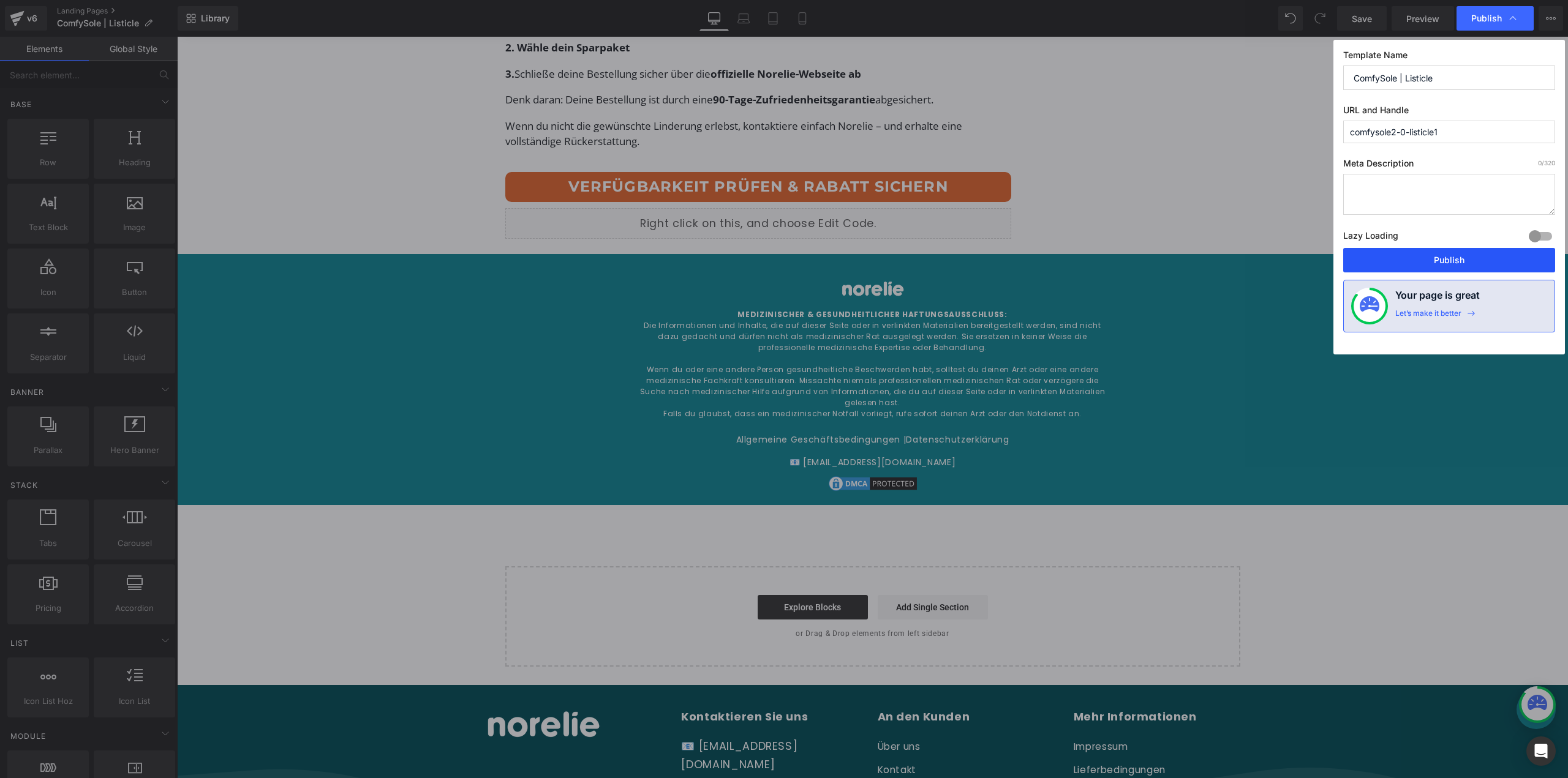
click at [1394, 255] on button "Publish" at bounding box center [1449, 260] width 212 height 25
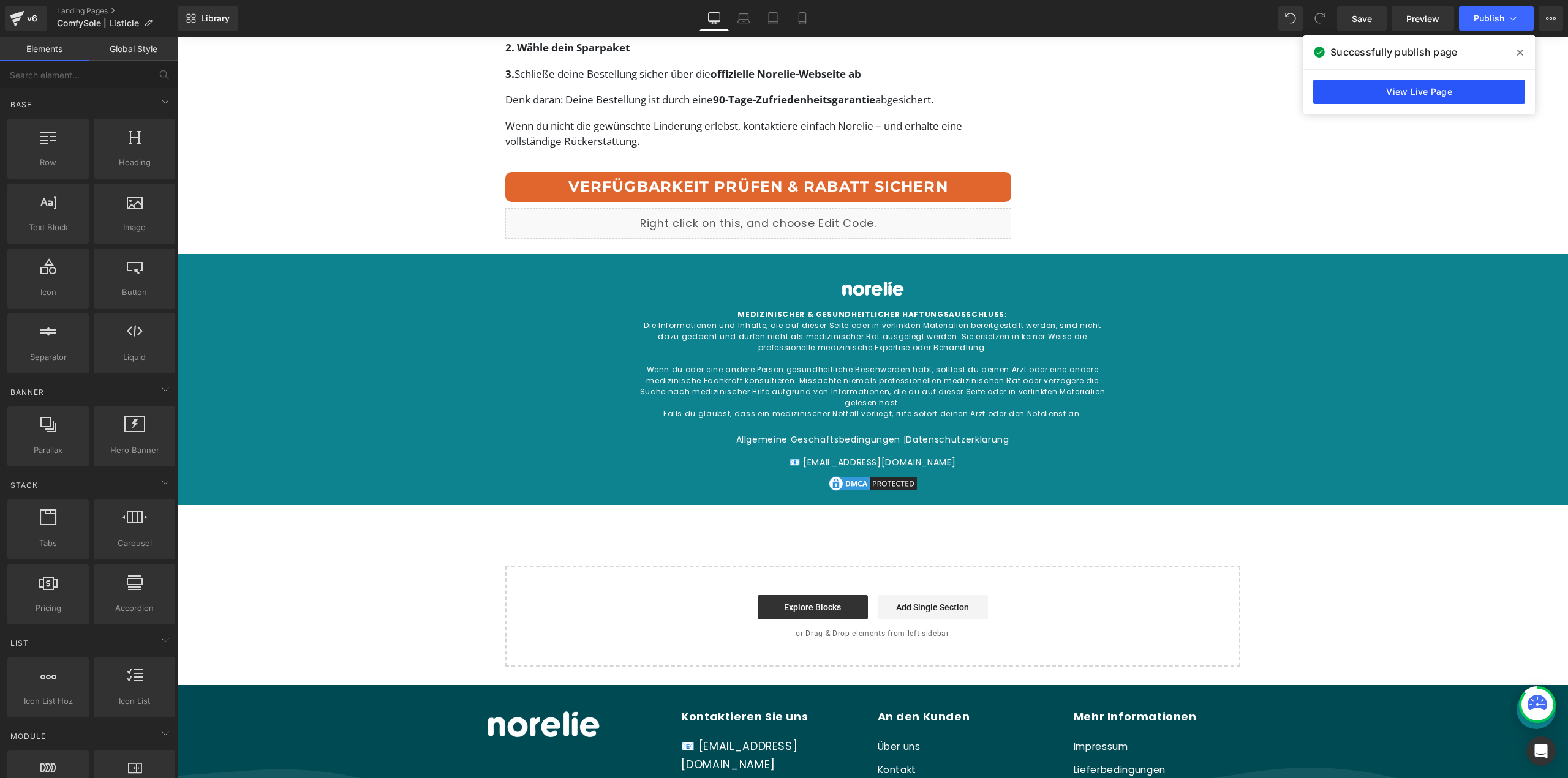
click at [1459, 90] on link "View Live Page" at bounding box center [1419, 91] width 212 height 25
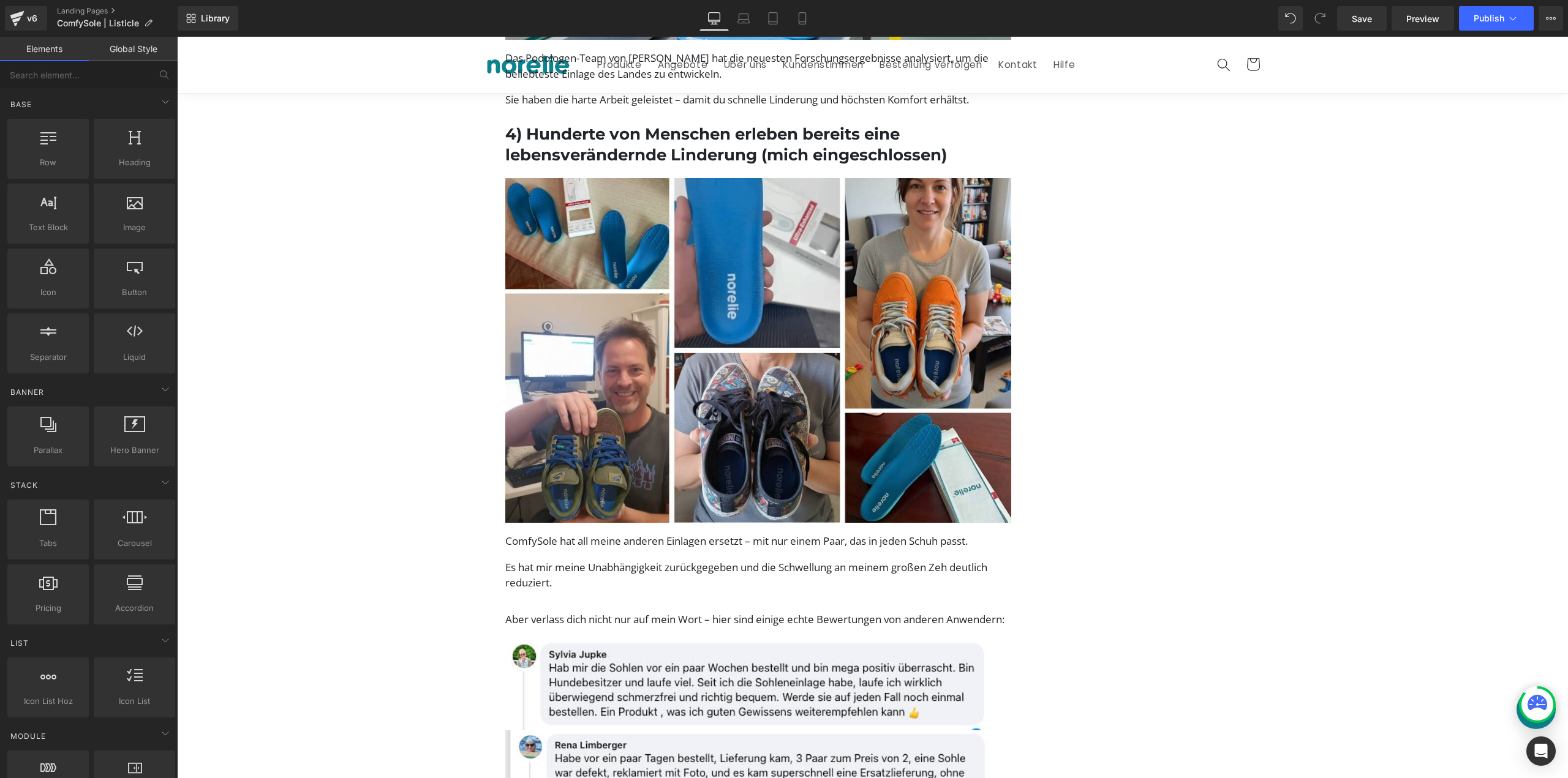
scroll to position [1960, 0]
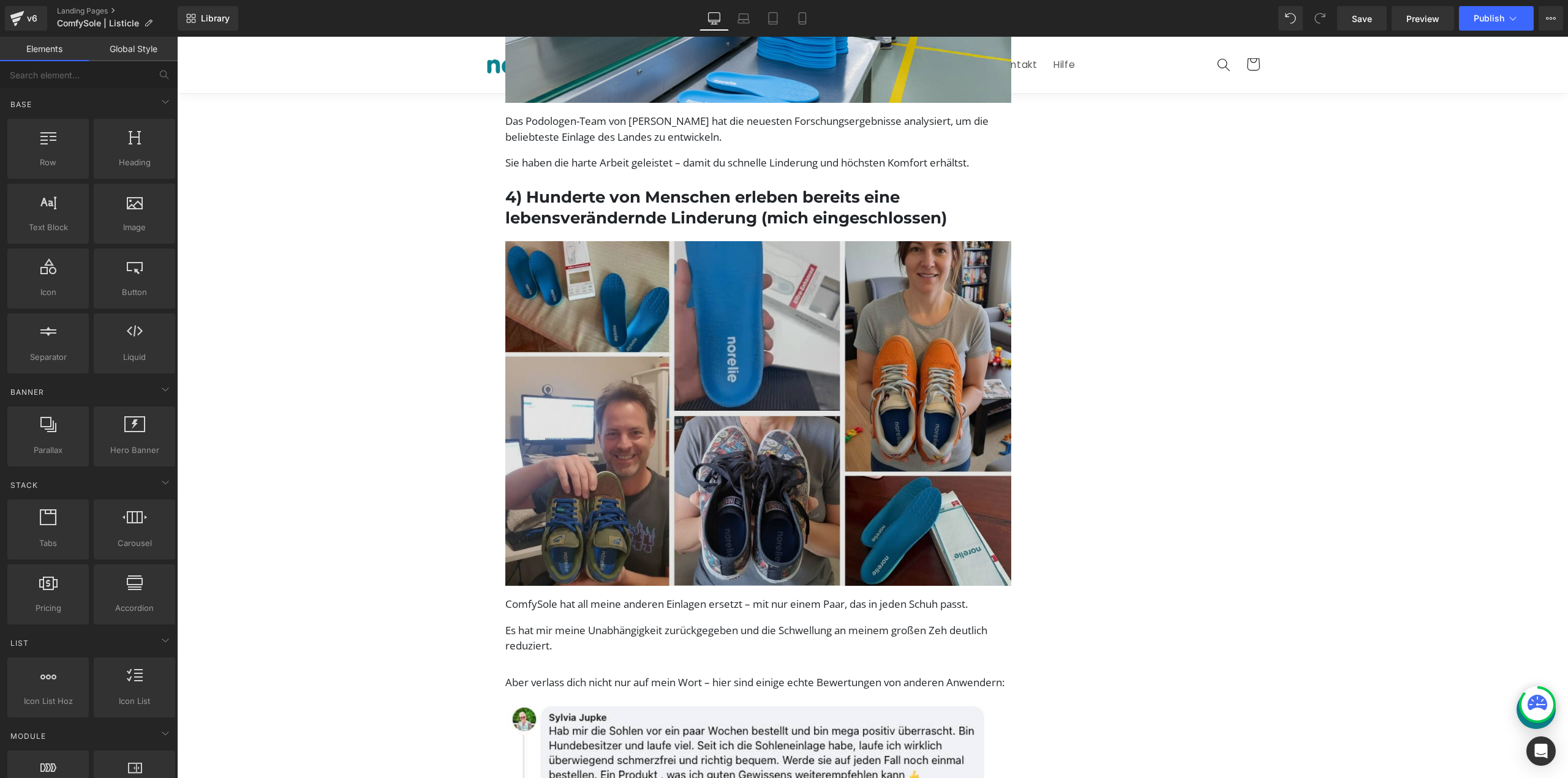
click at [741, 460] on img at bounding box center [759, 414] width 506 height 345
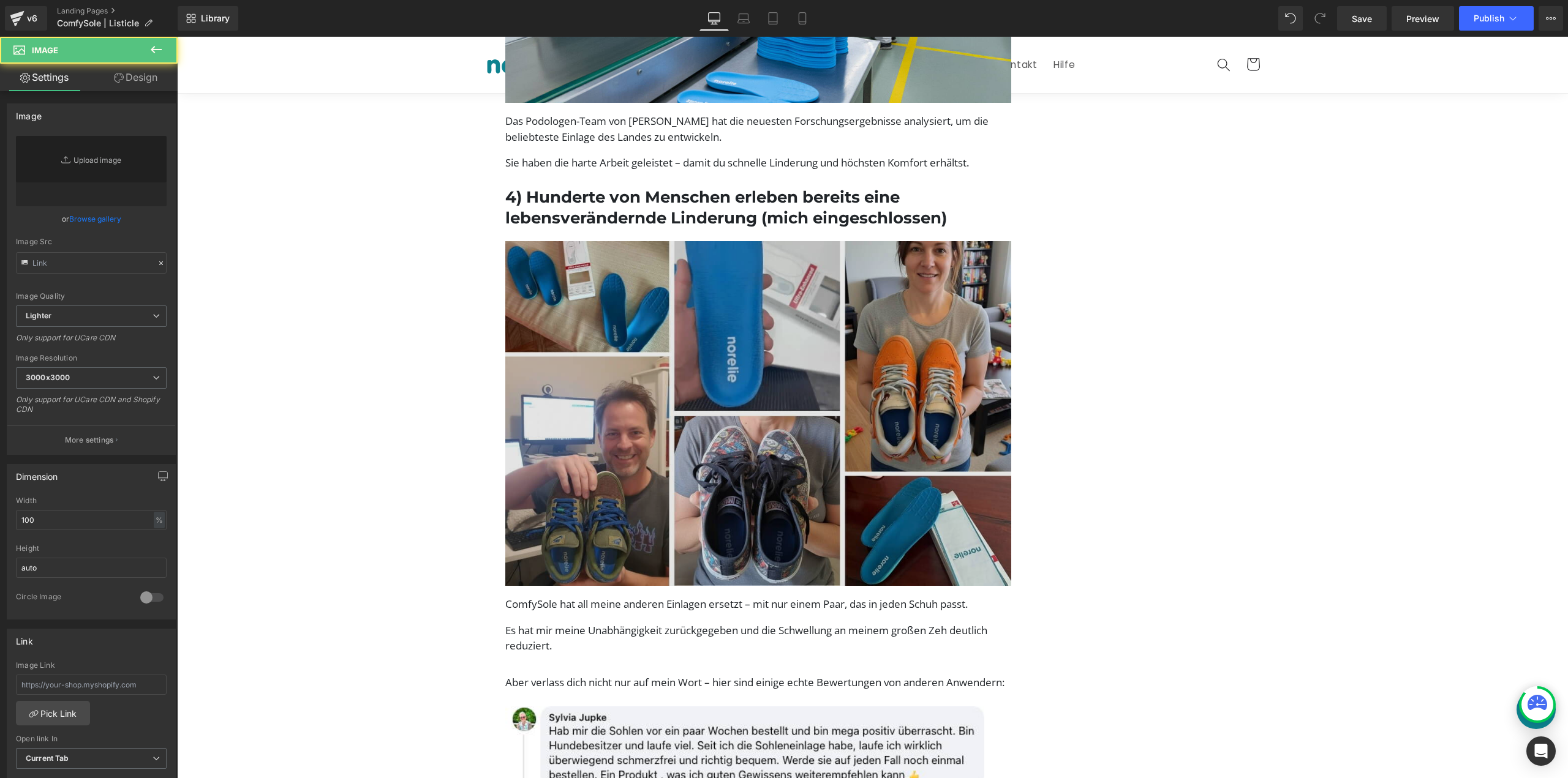
type input "https://ucarecdn.com/3272c386-3ddf-459f-b0fa-1543957d0d27/-/format/auto/-/previ…"
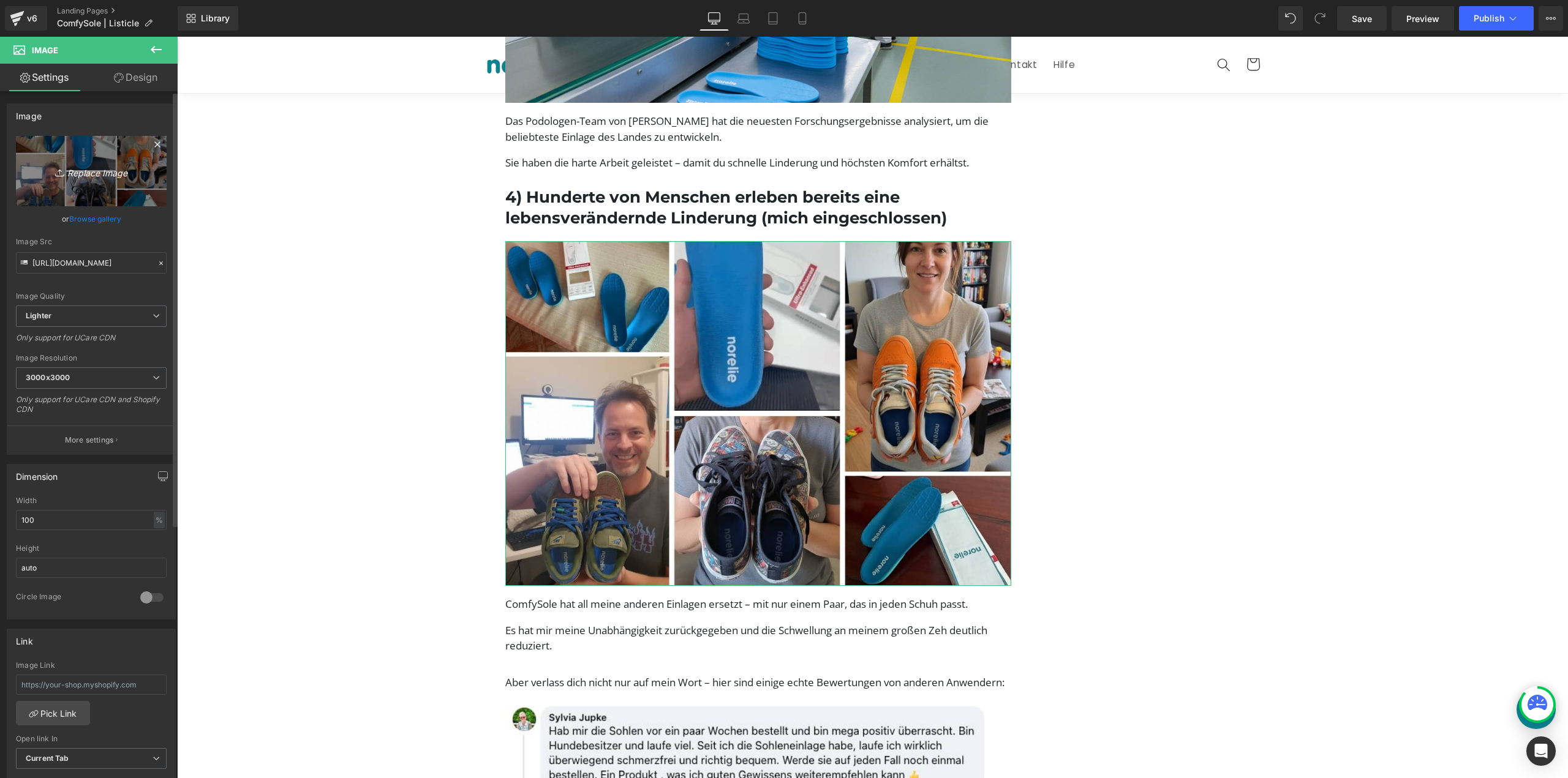
click at [83, 178] on link "Replace Image" at bounding box center [91, 171] width 151 height 70
type input "C:\fakepath\Review (4).jpg"
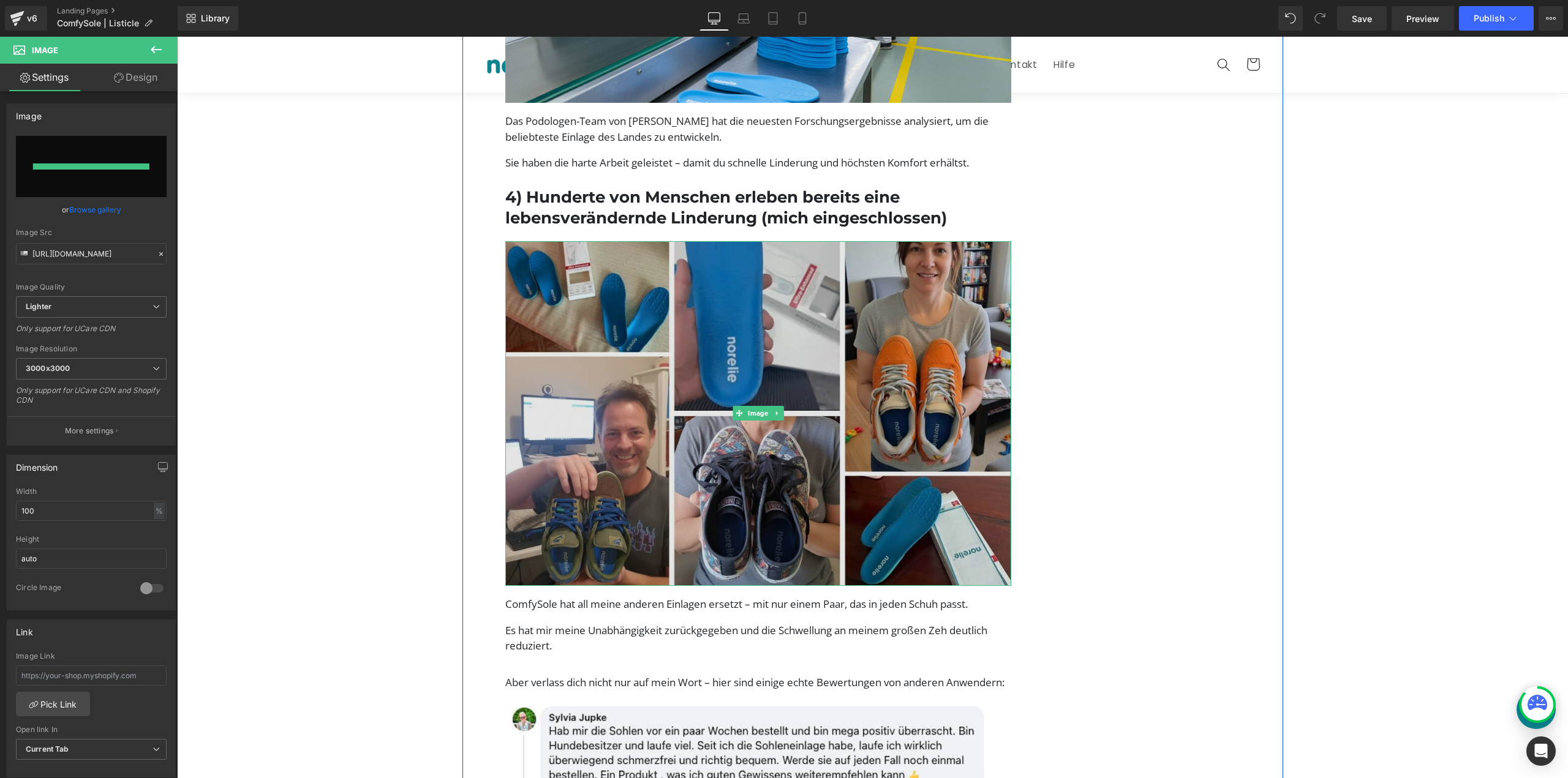
type input "https://ucarecdn.com/d7c567d6-76ad-4df1-a706-3c7cca91fa5d/-/format/auto/-/previ…"
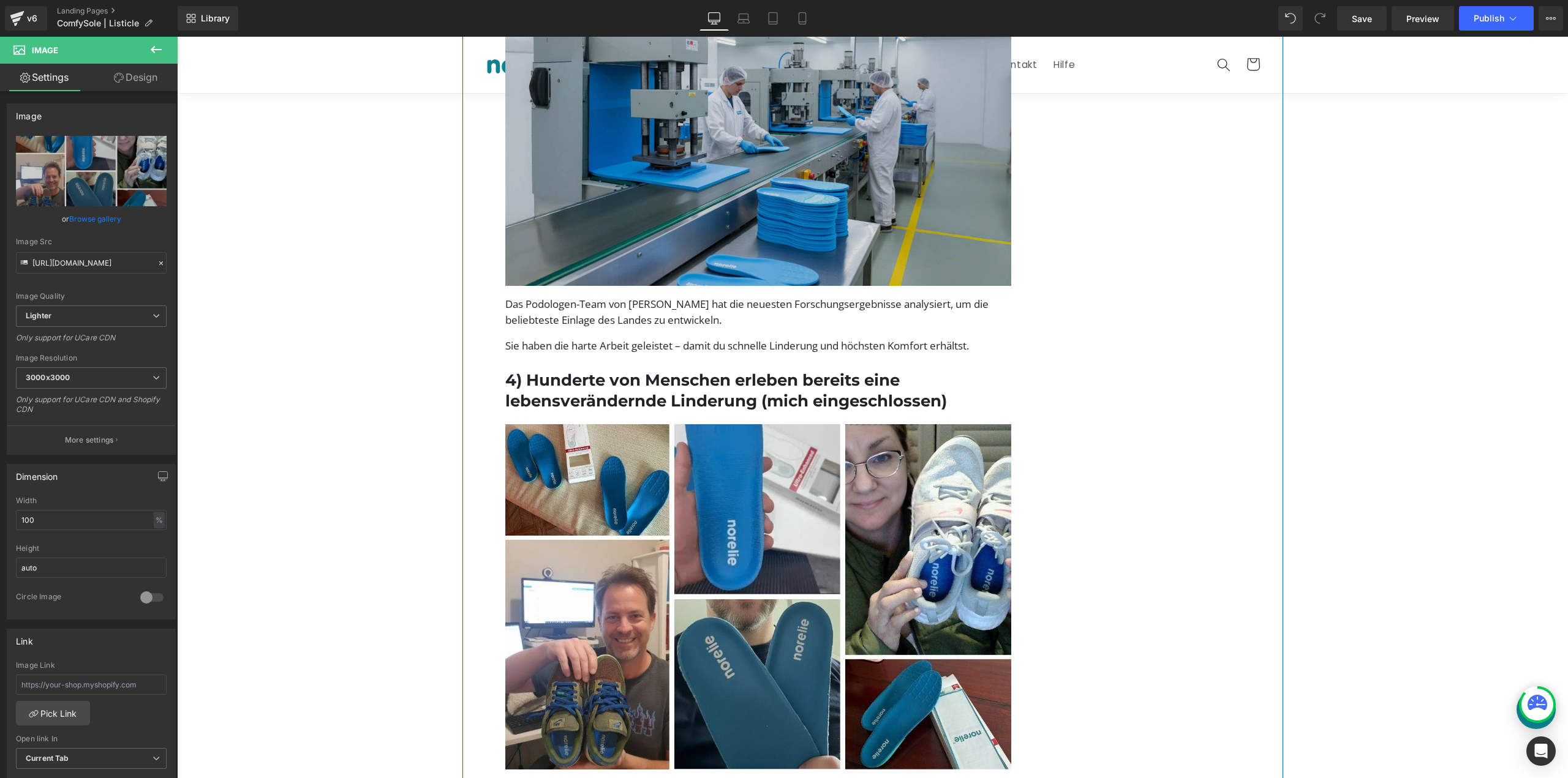
scroll to position [1775, 0]
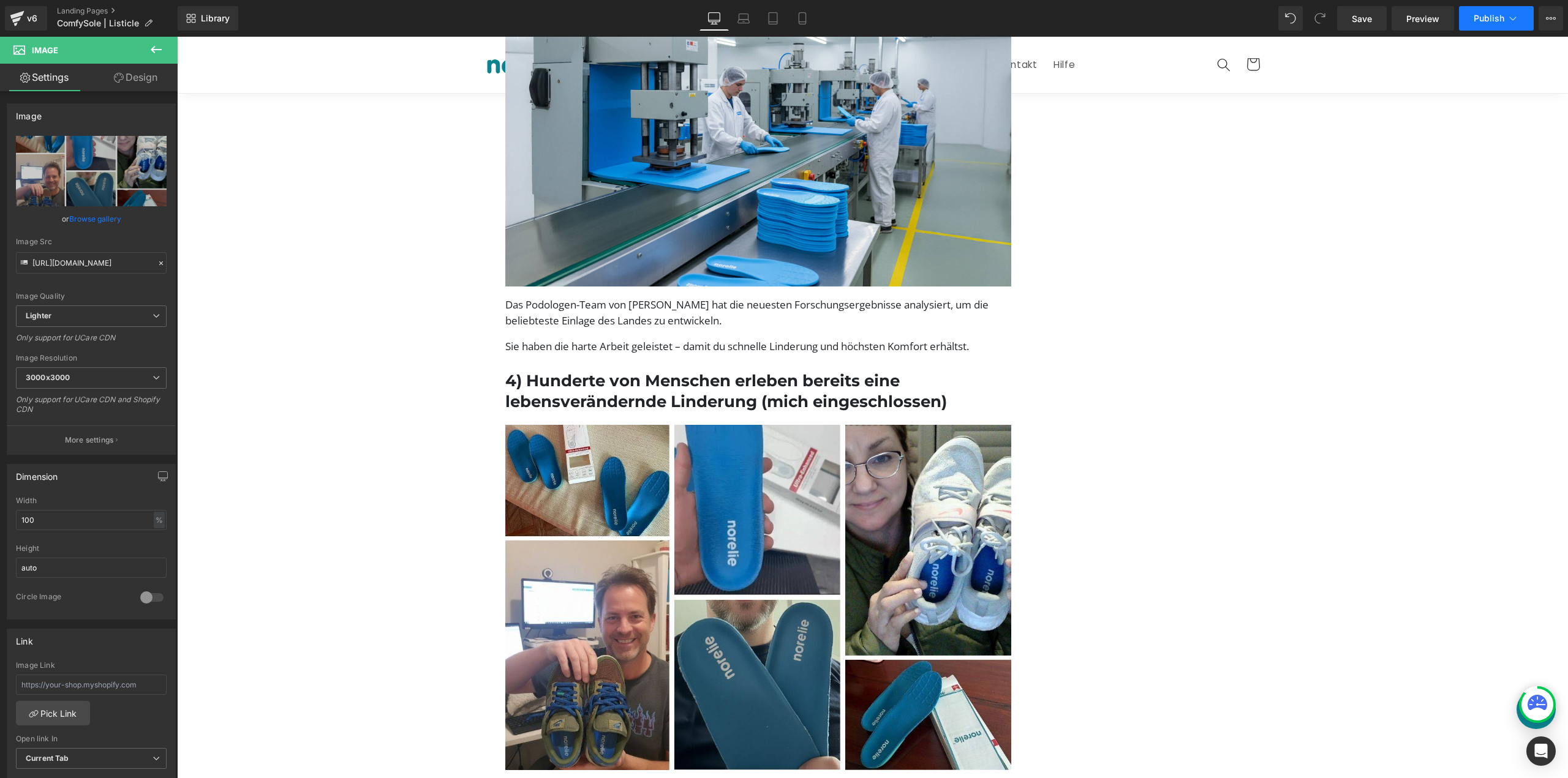
click at [1484, 7] on button "Publish" at bounding box center [1496, 18] width 75 height 25
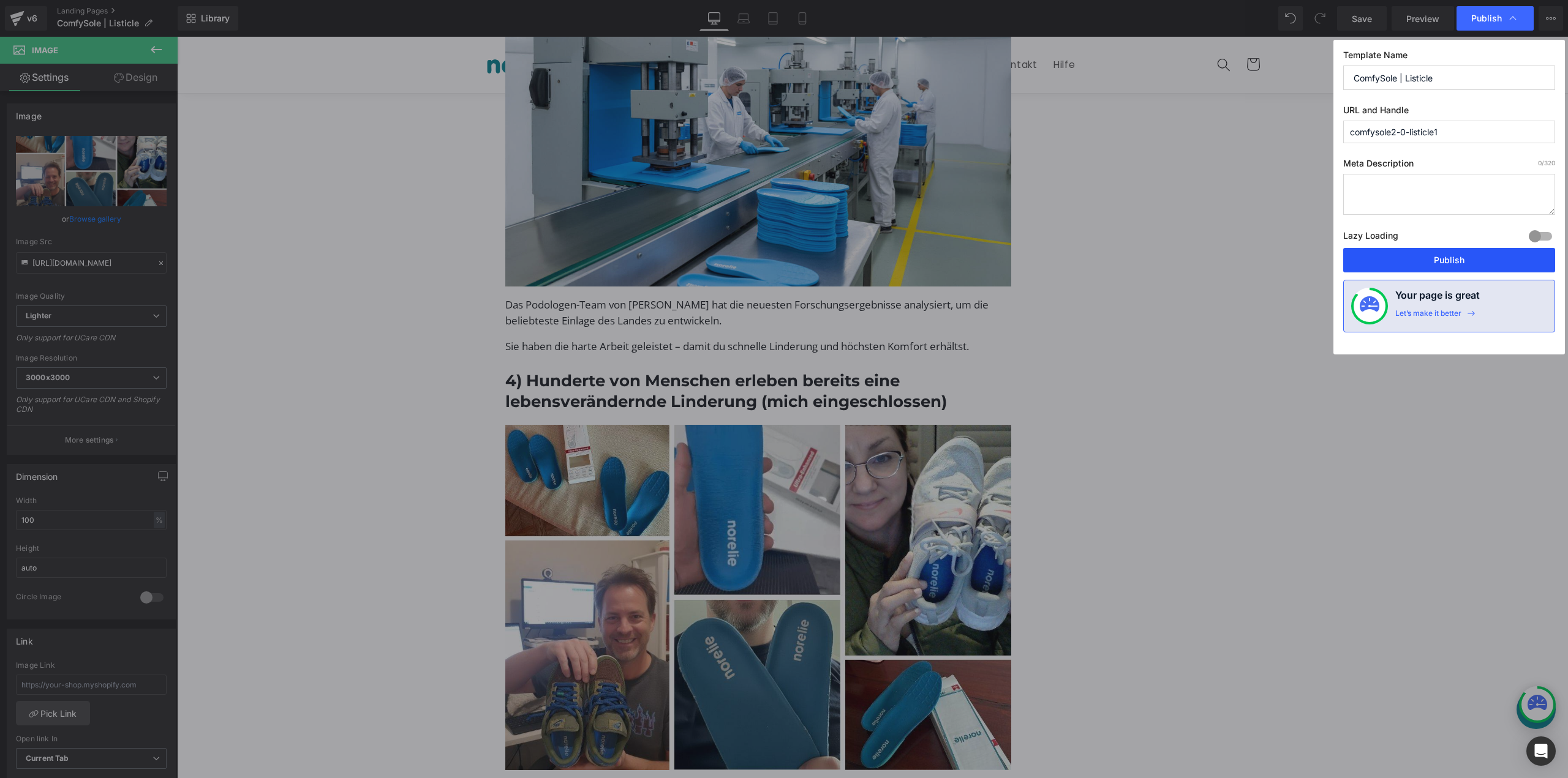
click at [1398, 262] on button "Publish" at bounding box center [1449, 260] width 212 height 25
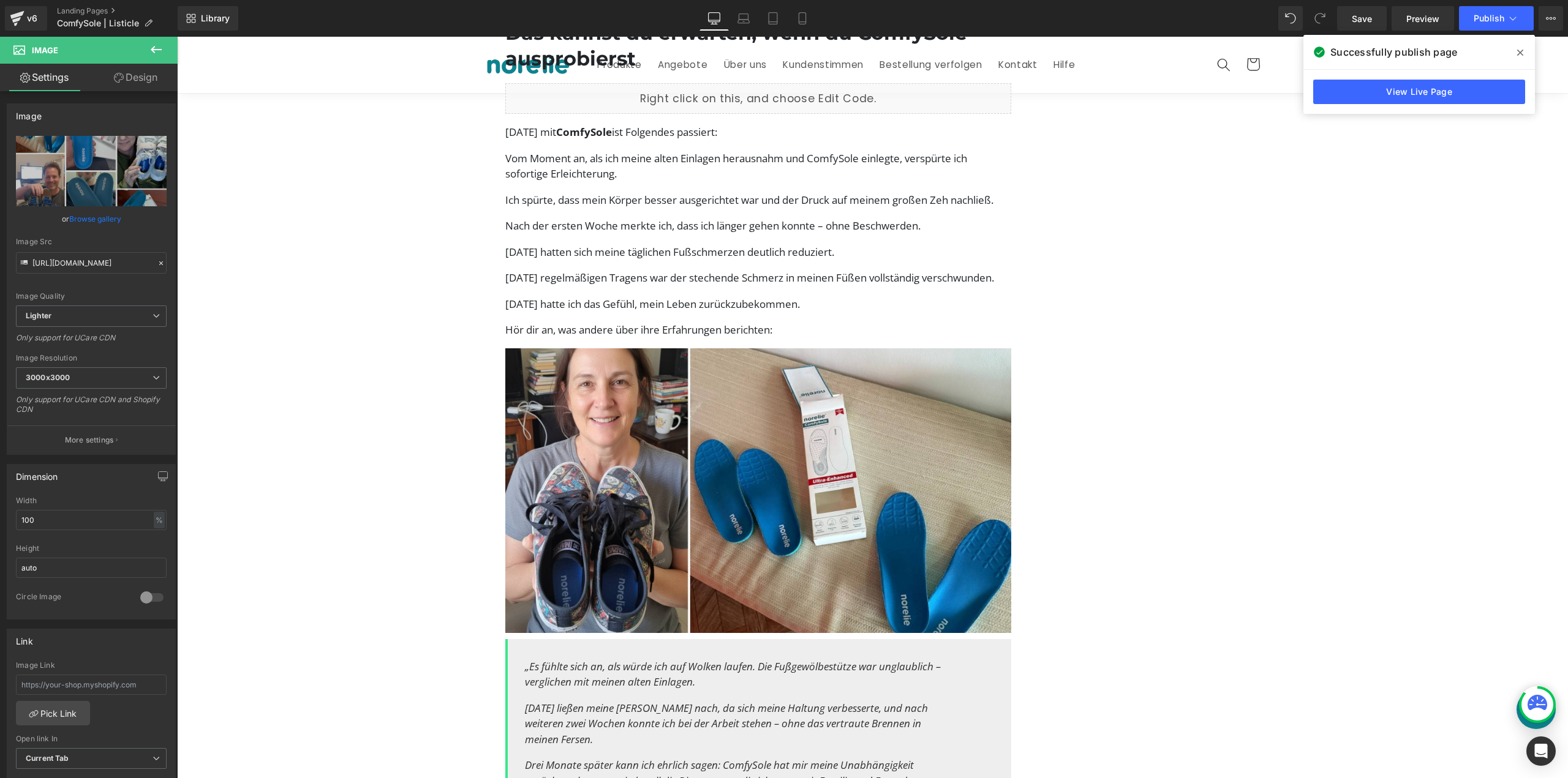
scroll to position [3919, 0]
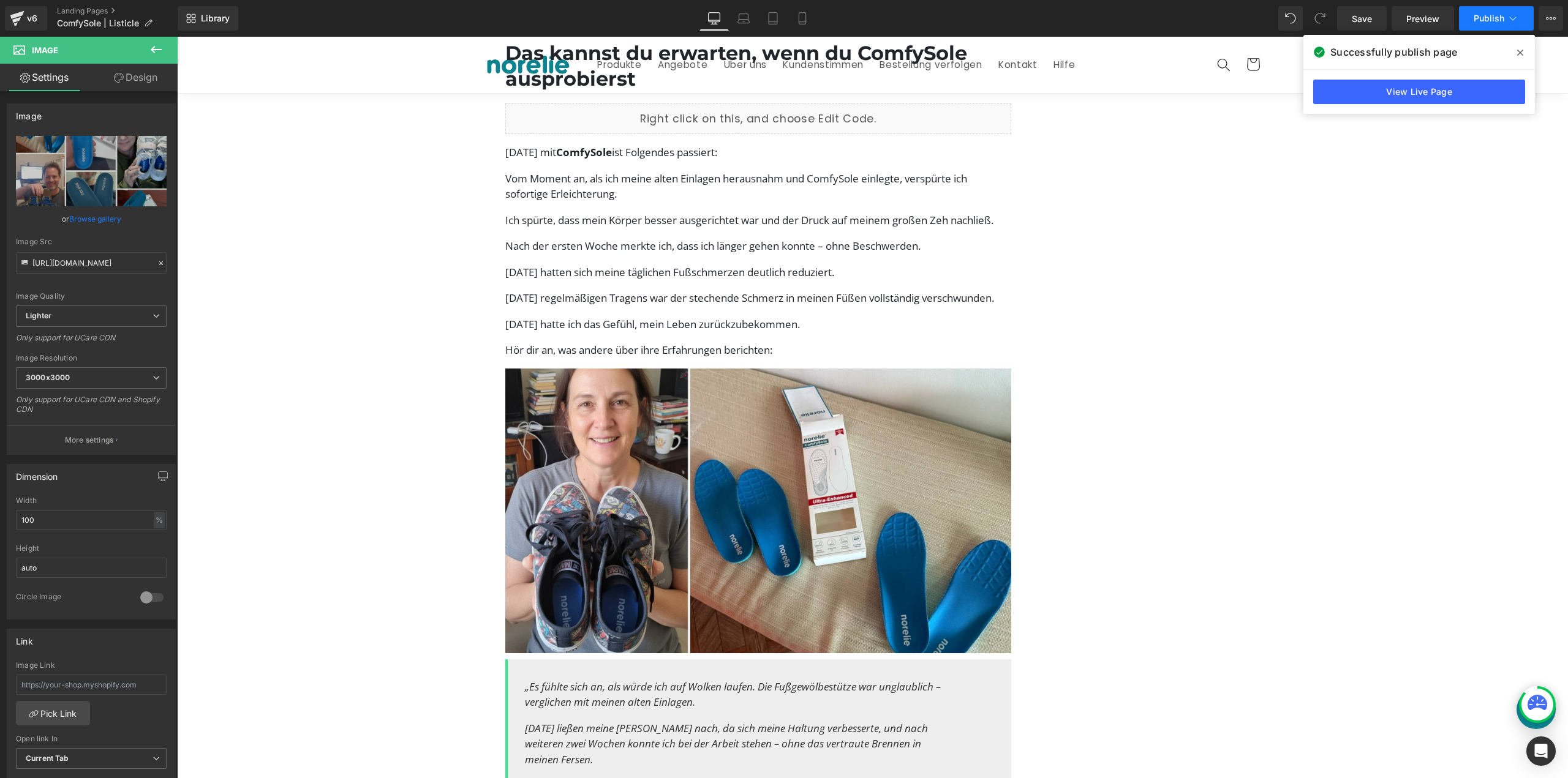
click at [1487, 16] on span "Publish" at bounding box center [1489, 18] width 30 height 10
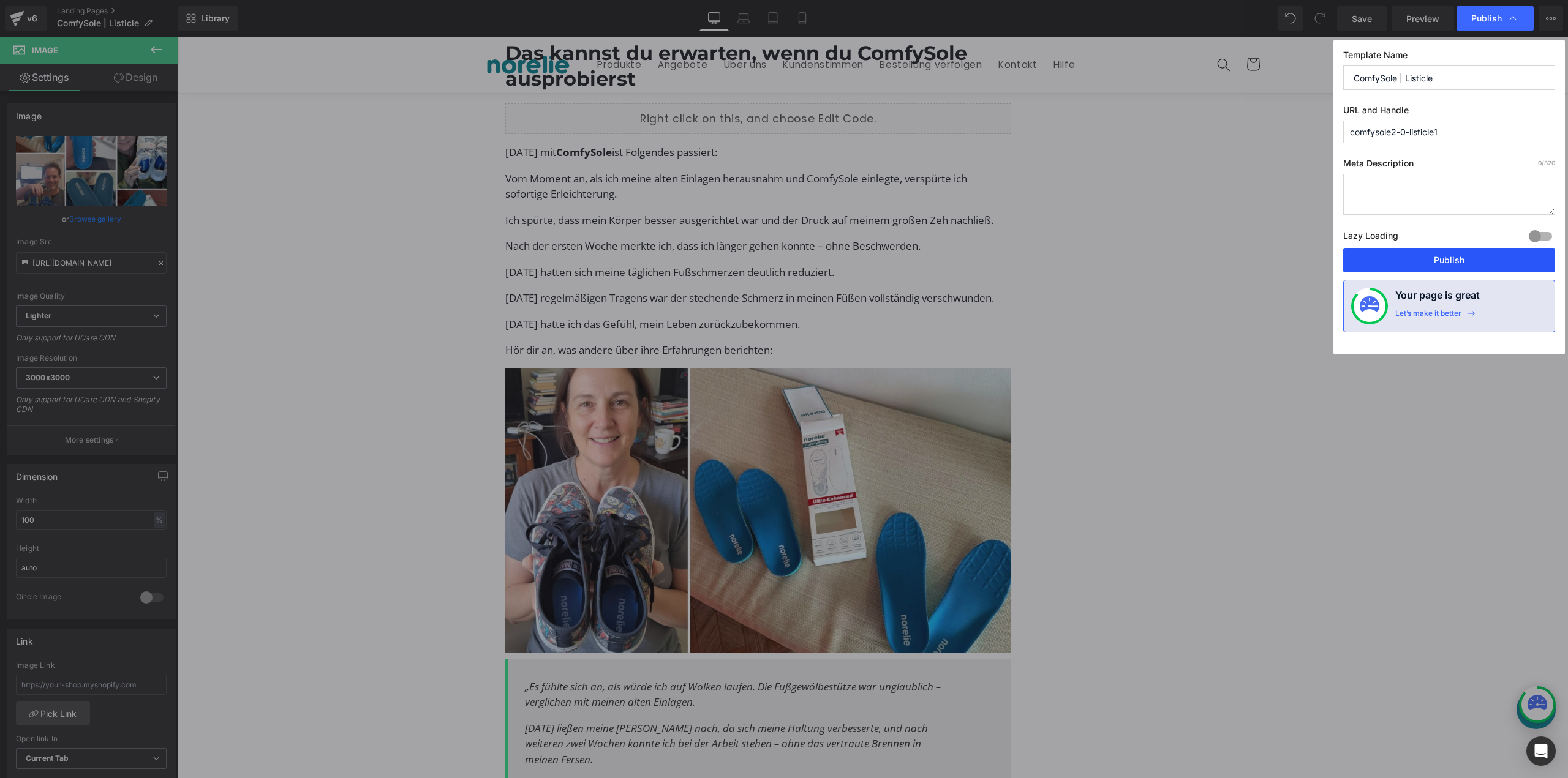
click at [1360, 264] on button "Publish" at bounding box center [1449, 260] width 212 height 25
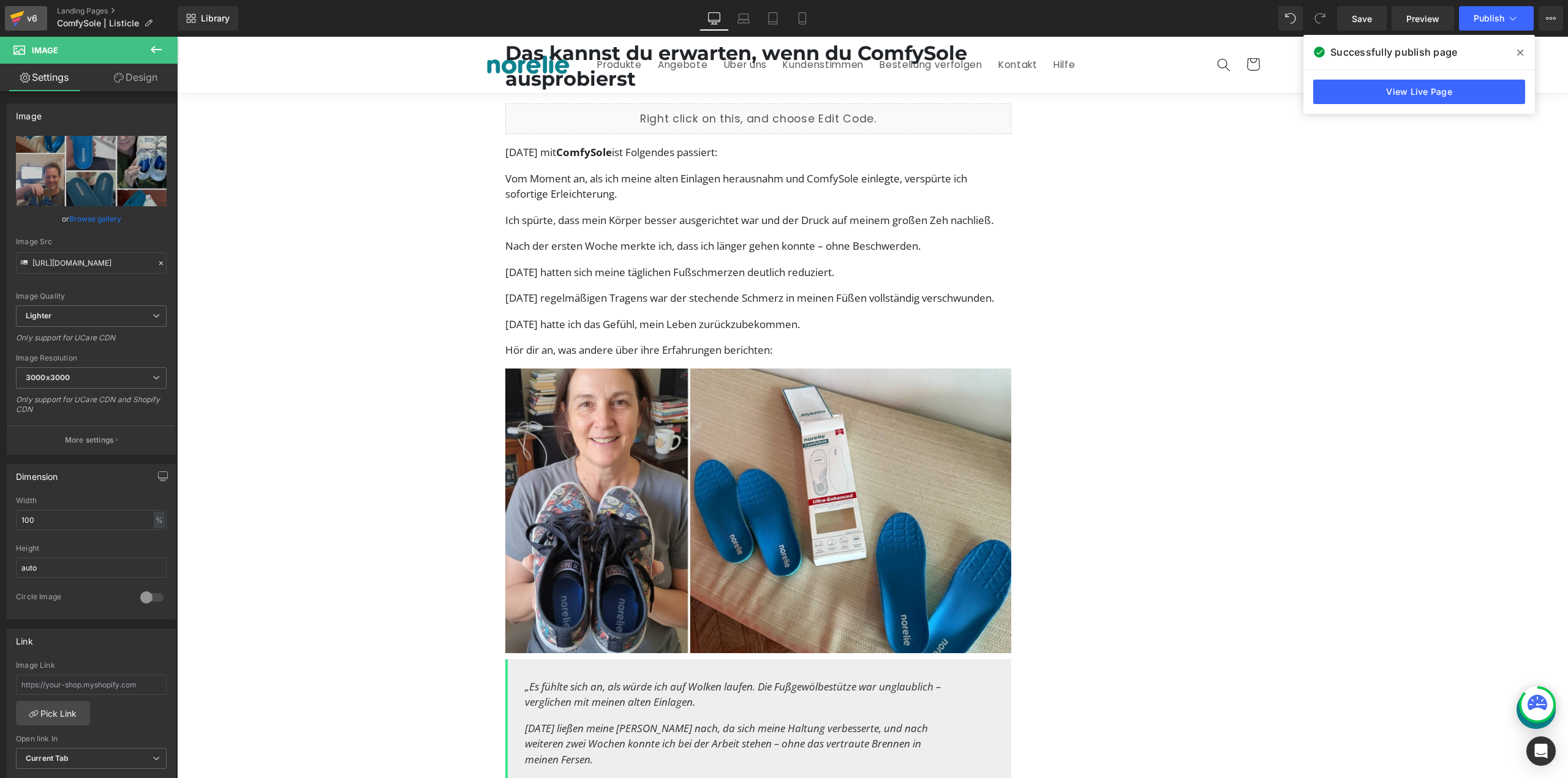
click at [38, 22] on div "v6" at bounding box center [33, 18] width 16 height 16
